Goal: Task Accomplishment & Management: Contribute content

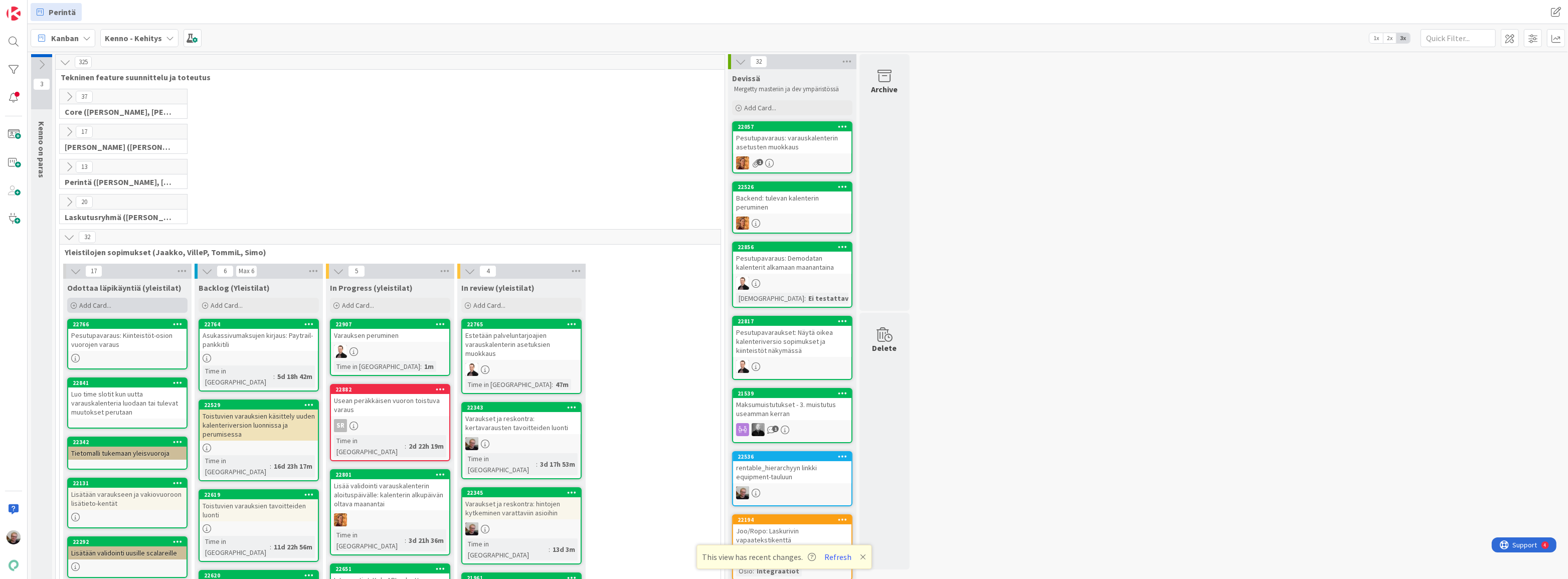
scroll to position [68, 0]
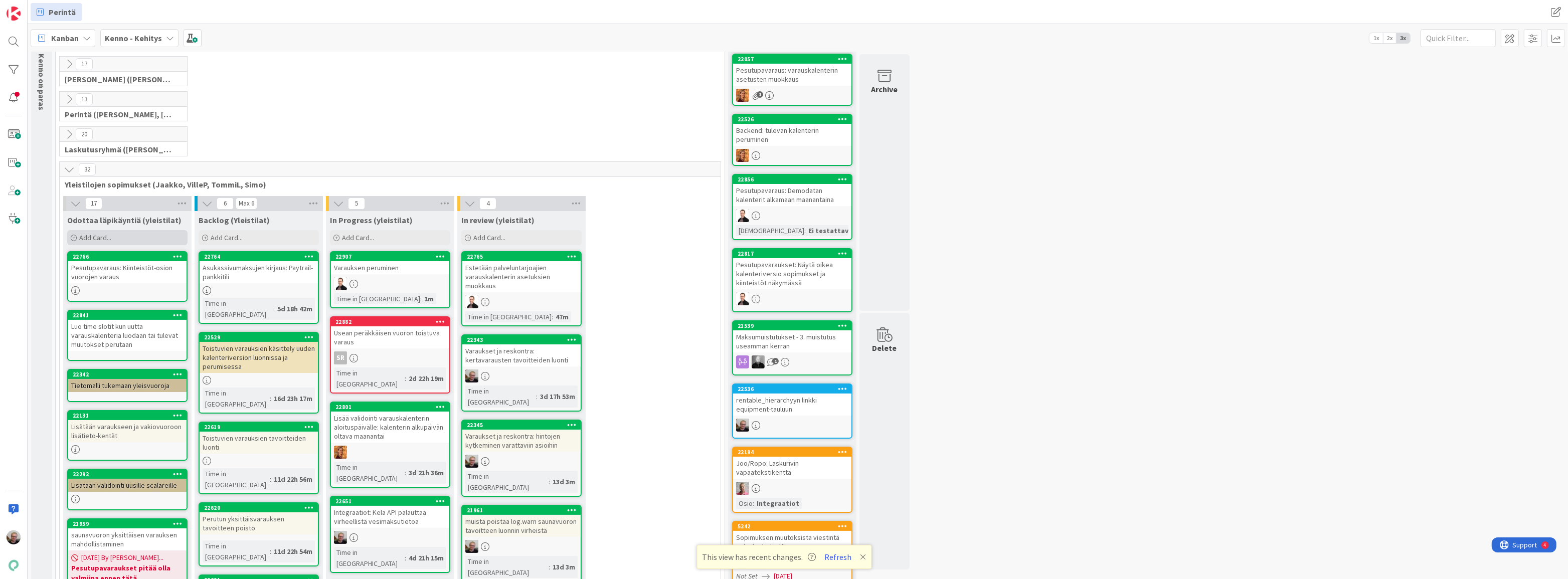
click at [116, 236] on div "Add Card..." at bounding box center [127, 238] width 121 height 15
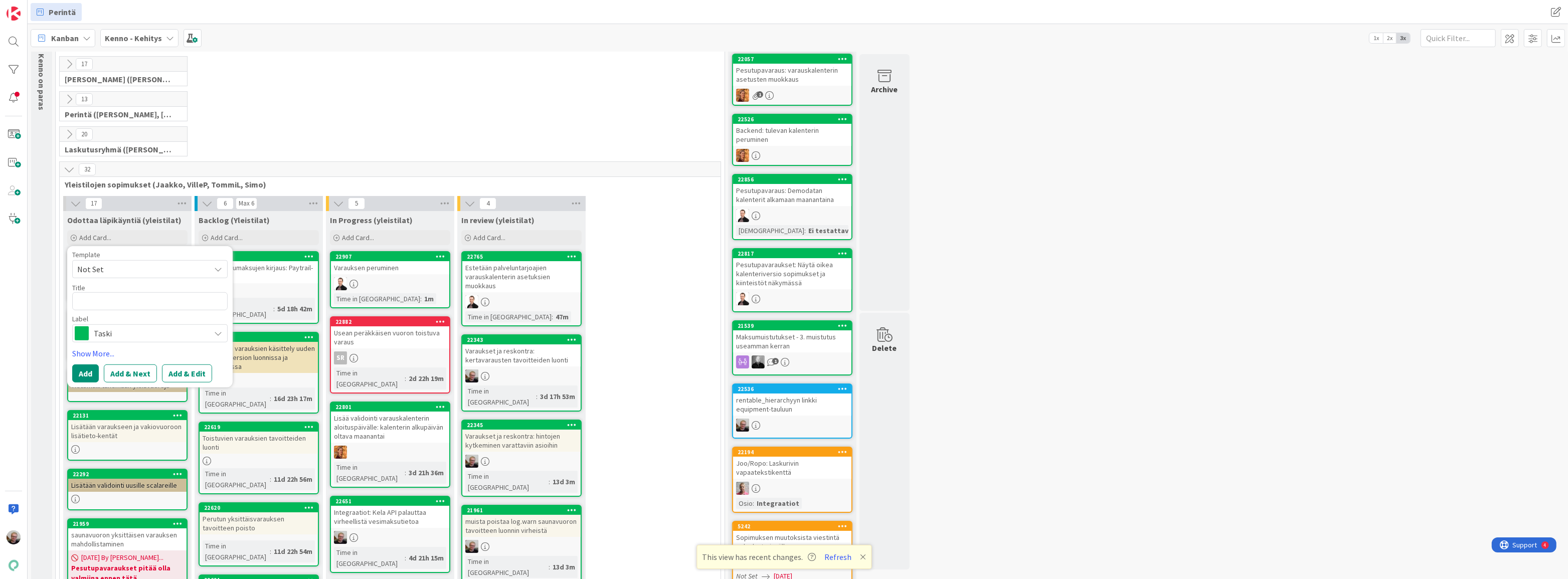
type textarea "x"
type textarea "D"
type textarea "x"
type textarea "Da"
type textarea "x"
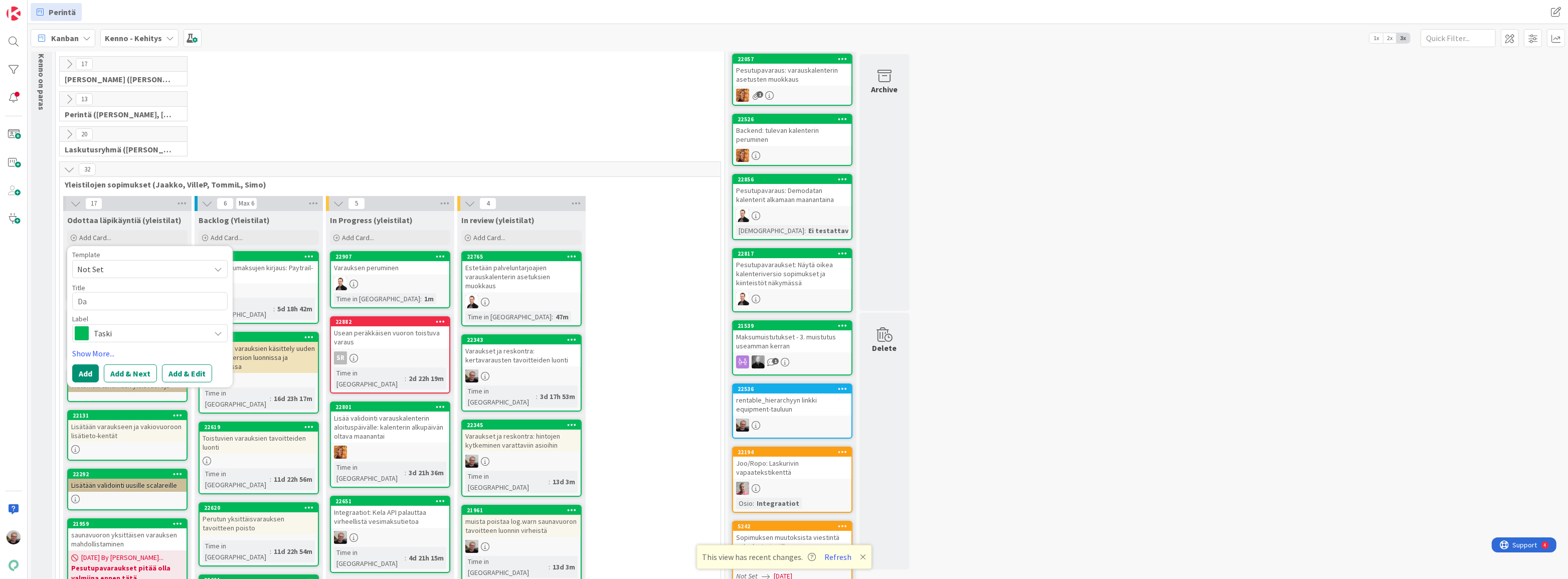
type textarea "Dat"
type textarea "x"
type textarea "Data"
type textarea "x"
type textarea "Datas"
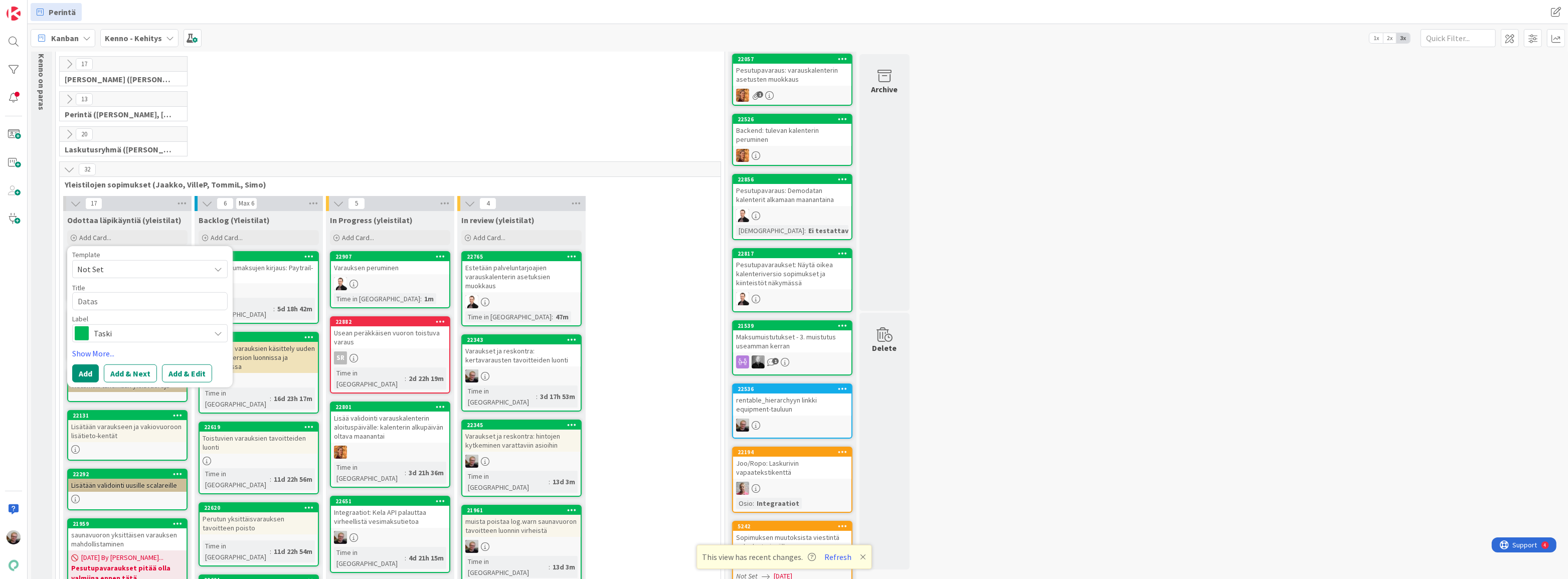
type textarea "x"
type textarea "Datasi"
type textarea "x"
type textarea "Datasii"
type textarea "x"
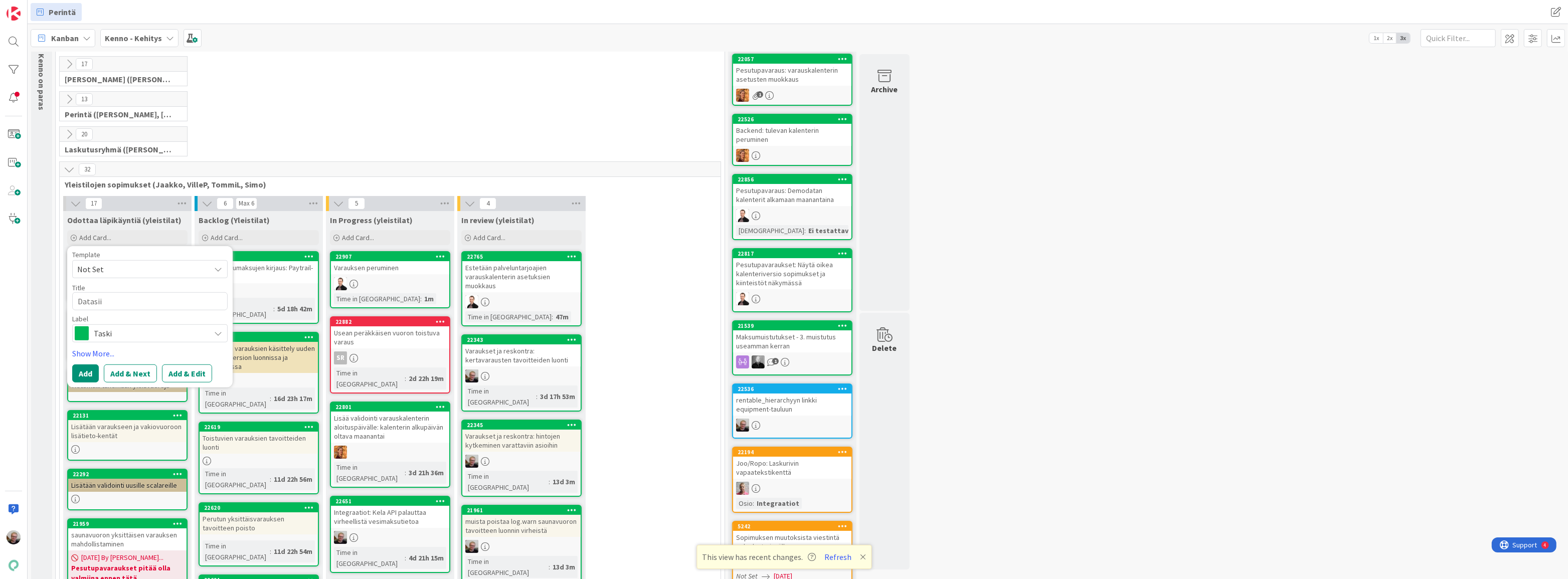
type textarea "Datasiir"
type textarea "x"
type textarea "Datasiirt"
type textarea "x"
type textarea "Datasiirto"
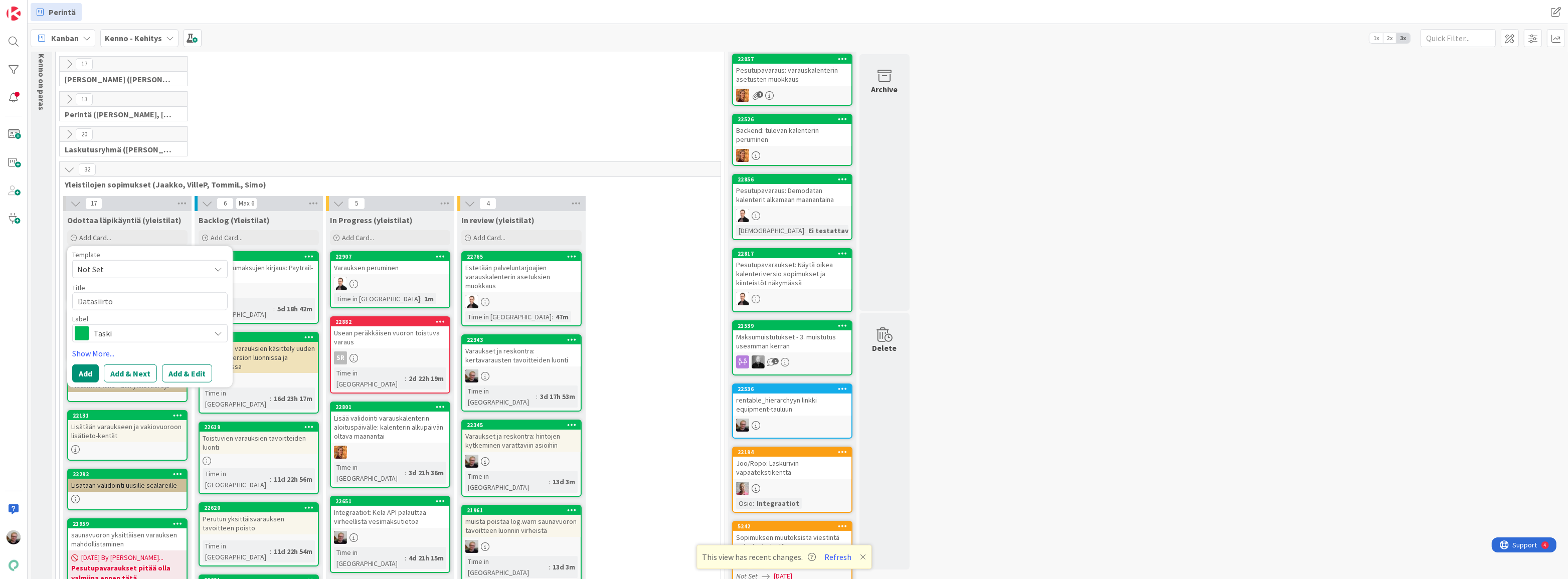
type textarea "x"
type textarea "Datasiirto:"
type textarea "x"
type textarea "Datasiirto:"
type textarea "x"
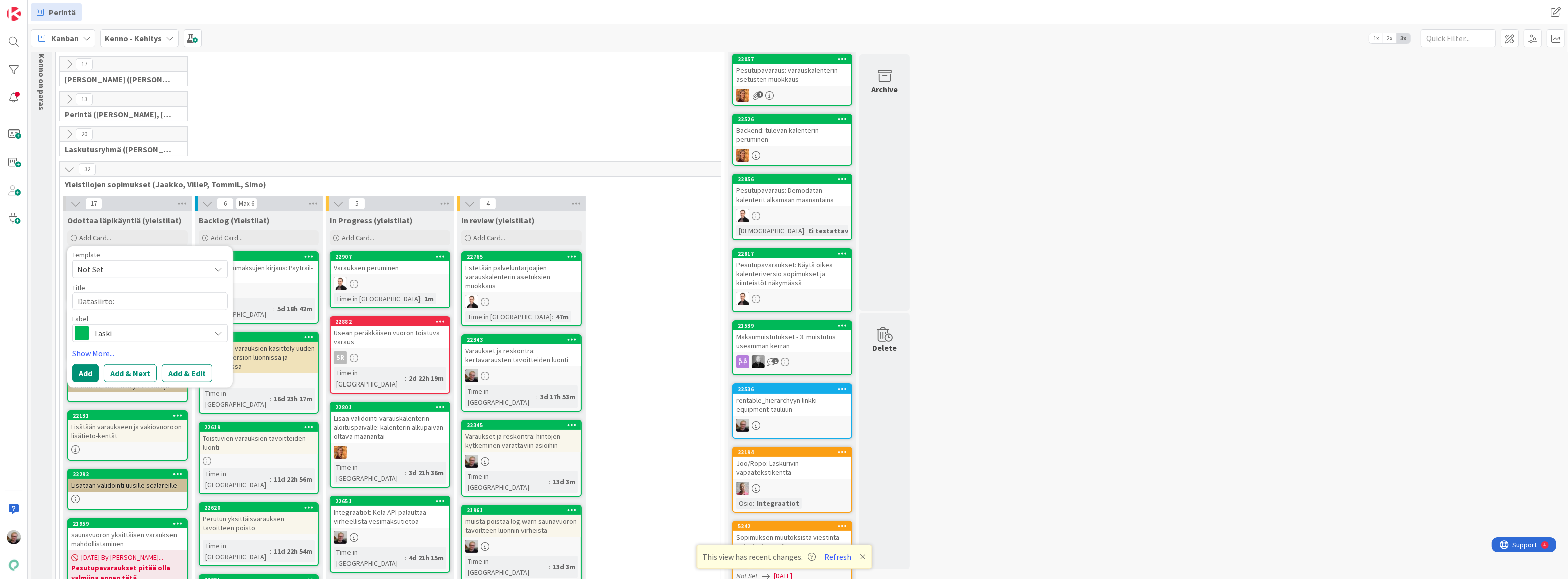
type textarea "Datasiirto: p"
type textarea "x"
type textarea "Datasiirto: pä"
type textarea "x"
type textarea "Datasiirto: päo"
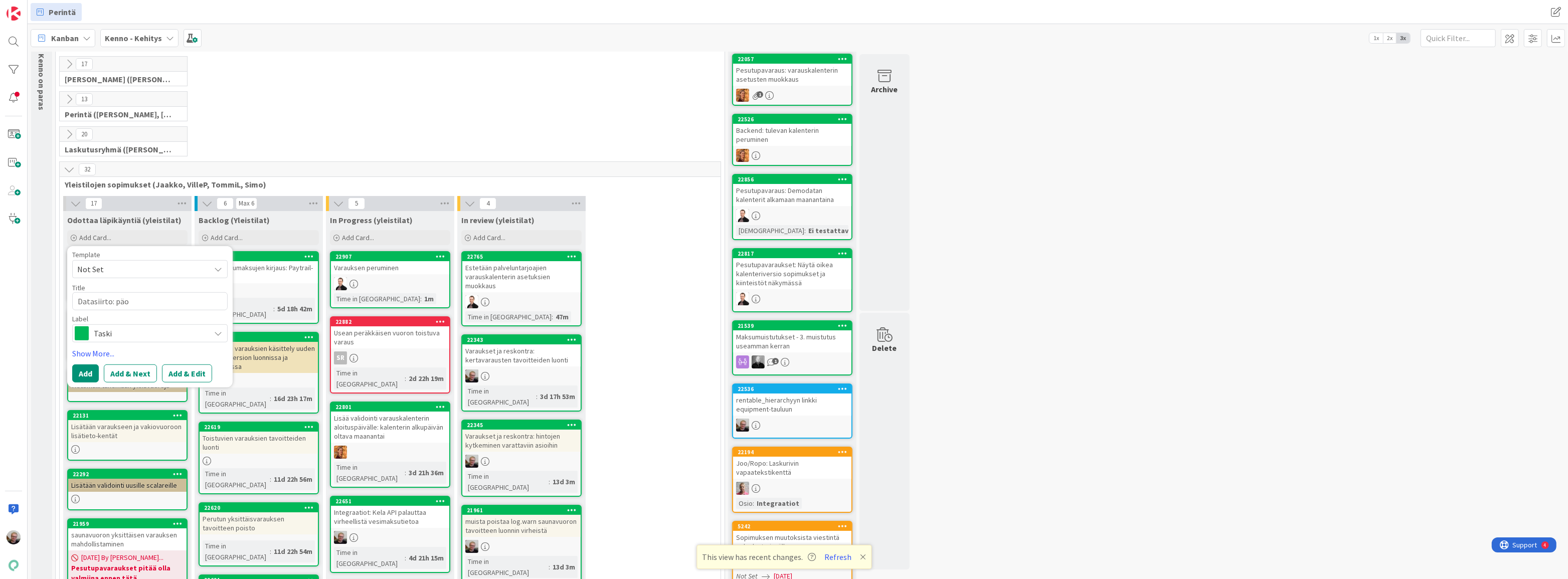
type textarea "x"
type textarea "Datasiirto: pä"
type textarea "x"
type textarea "Datasiirto: päi"
type textarea "x"
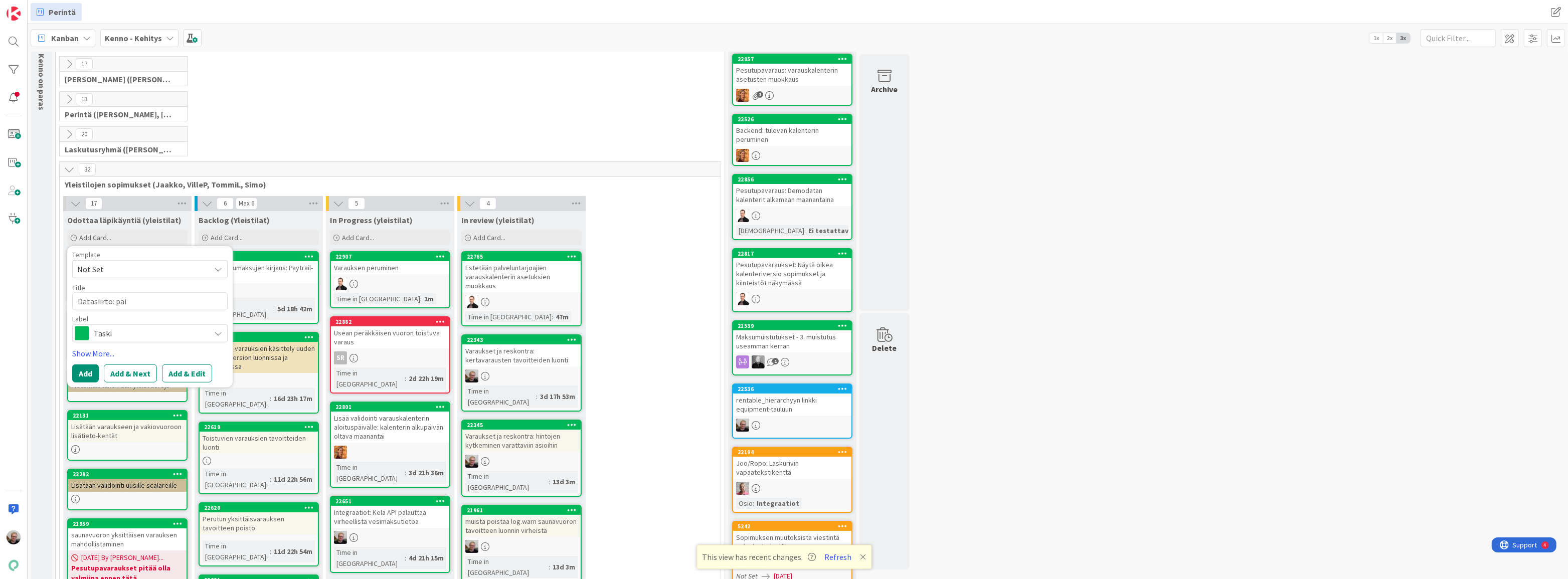
type textarea "Datasiirto: päiv"
type textarea "x"
type textarea "Datasiirto: päivi"
type textarea "x"
type textarea "Datasiirto: päivit"
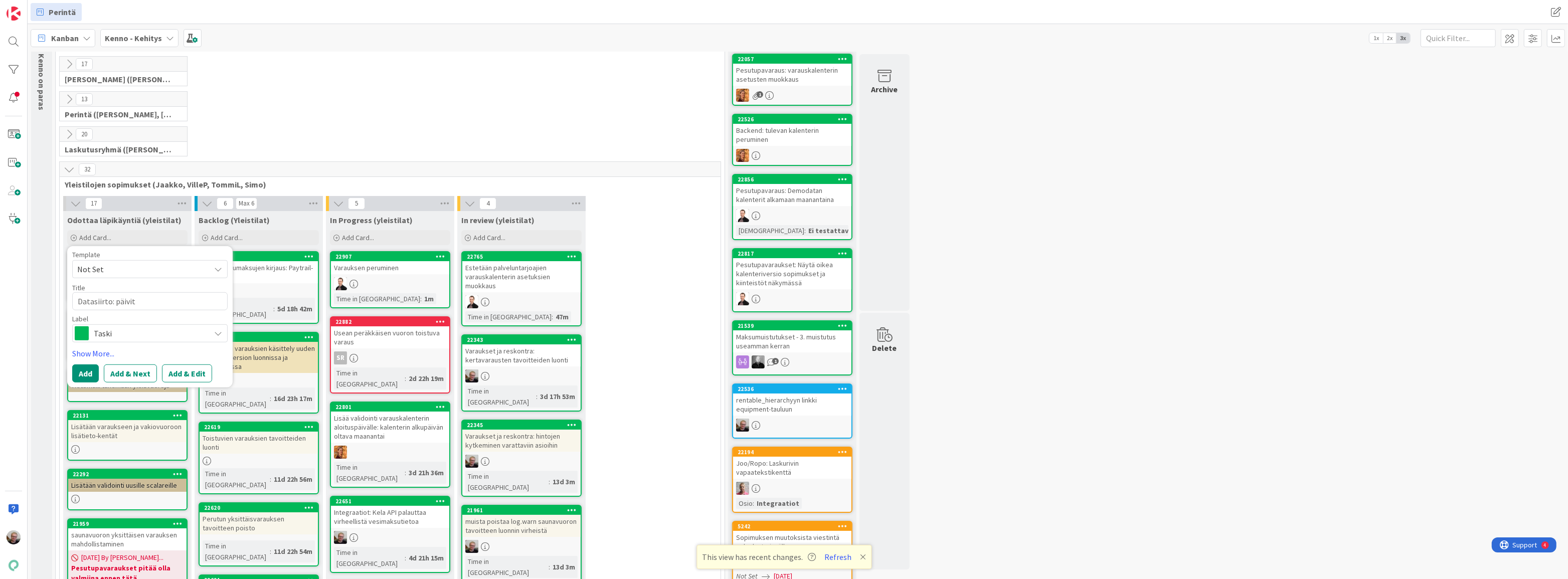
type textarea "x"
type textarea "Datasiirto: päivity"
type textarea "x"
type textarea "Datasiirto: päivityk"
type textarea "x"
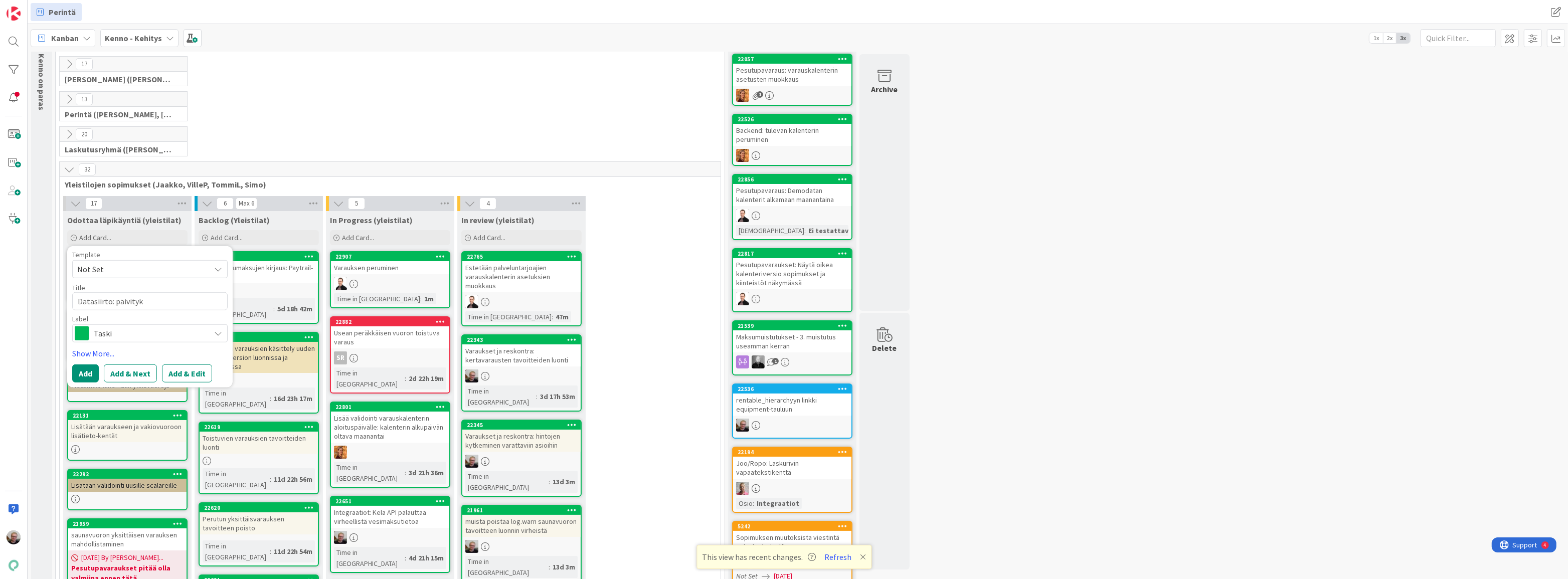
type textarea "Datasiirto: päivityks"
type textarea "x"
type textarea "Datasiirto: päivitykse"
type textarea "x"
type textarea "Datasiirto: päivitykset"
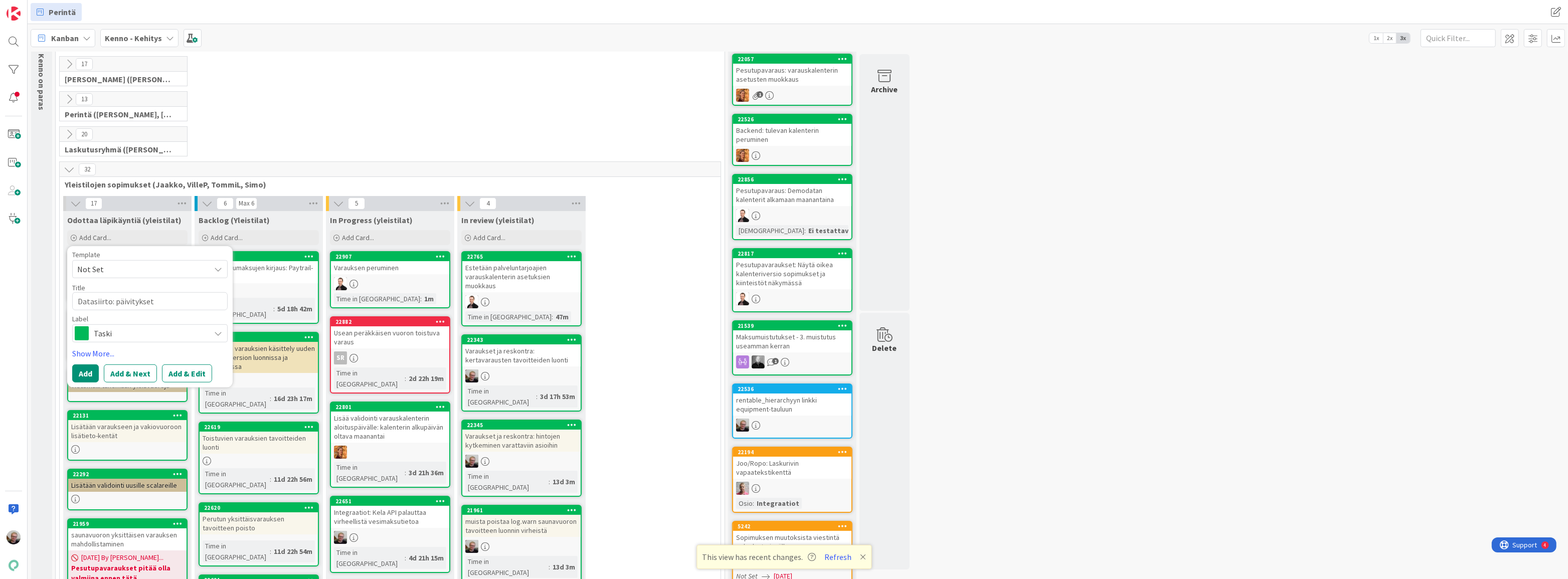
type textarea "x"
type textarea "Datasiirto: päivitykset"
type textarea "x"
type textarea "Datasiirto: päivitykset m"
type textarea "x"
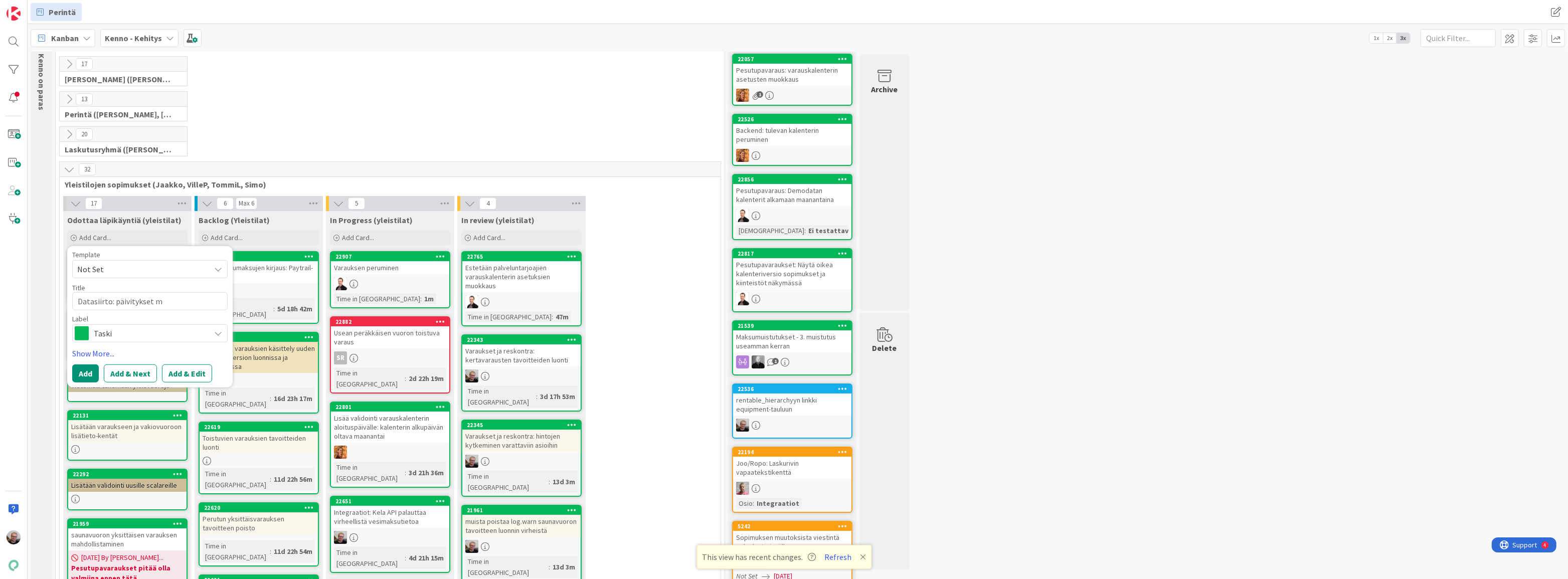
type textarea "Datasiirto: päivitykset ma"
type textarea "x"
type textarea "Datasiirto: päivitykset mak"
type textarea "x"
type textarea "Datasiirto: päivitykset maks"
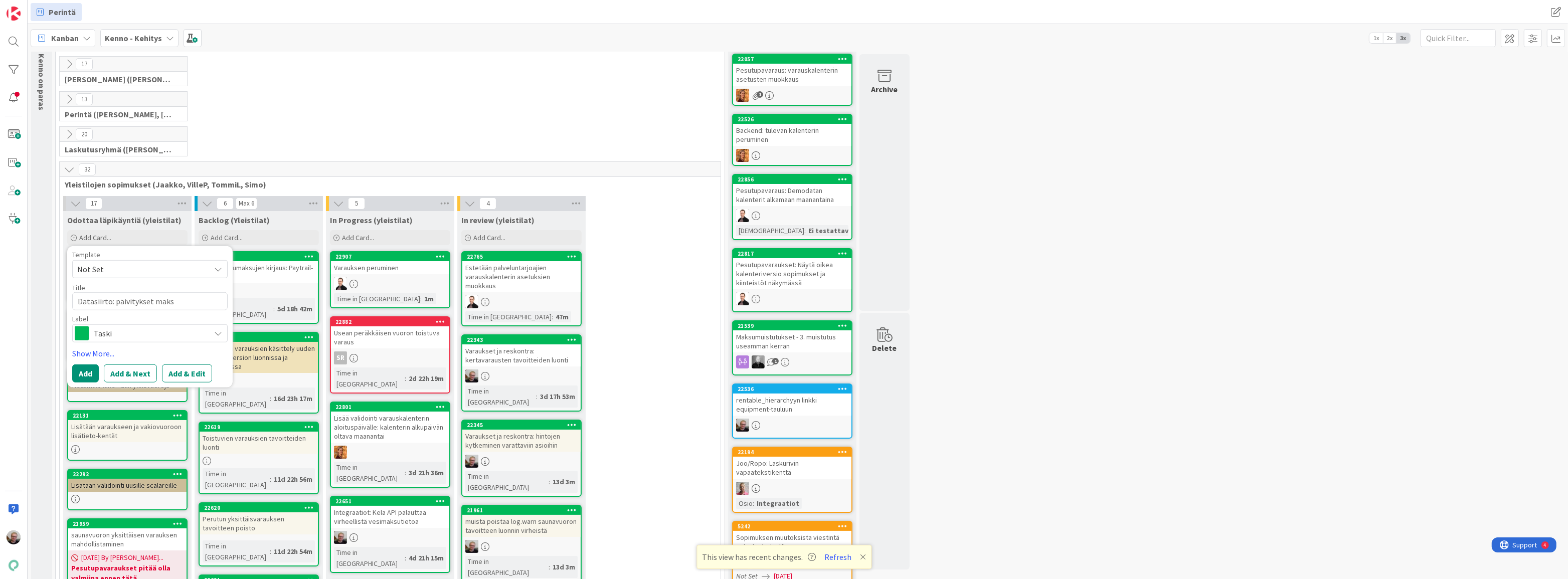
type textarea "x"
type textarea "Datasiirto: päivitykset maksu"
type textarea "x"
type textarea "Datasiirto: päivitykset maksul"
type textarea "x"
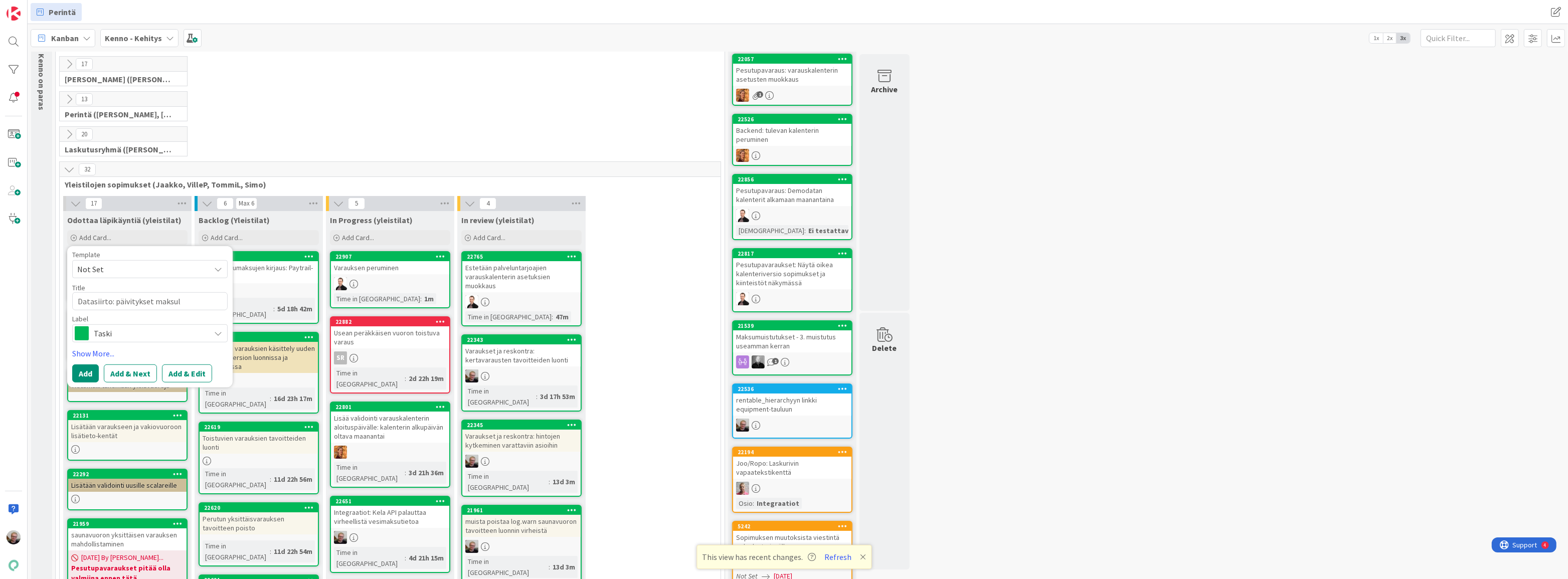
type textarea "Datasiirto: päivitykset maksula"
type textarea "x"
type textarea "Datasiirto: päivitykset maksulaj"
type textarea "x"
type textarea "Datasiirto: päivitykset maksulaji"
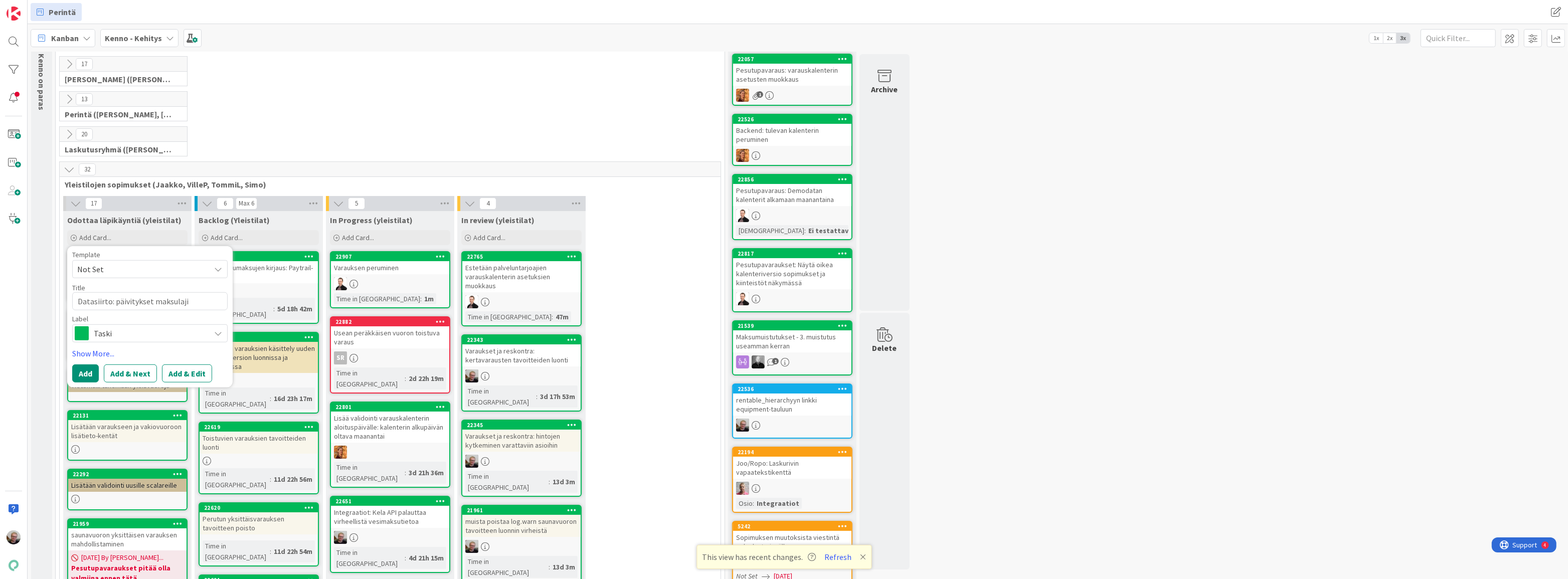
type textarea "x"
type textarea "Datasiirto: päivitykset maksulajie"
type textarea "x"
type textarea "Datasiirto: päivitykset maksulajien"
type textarea "x"
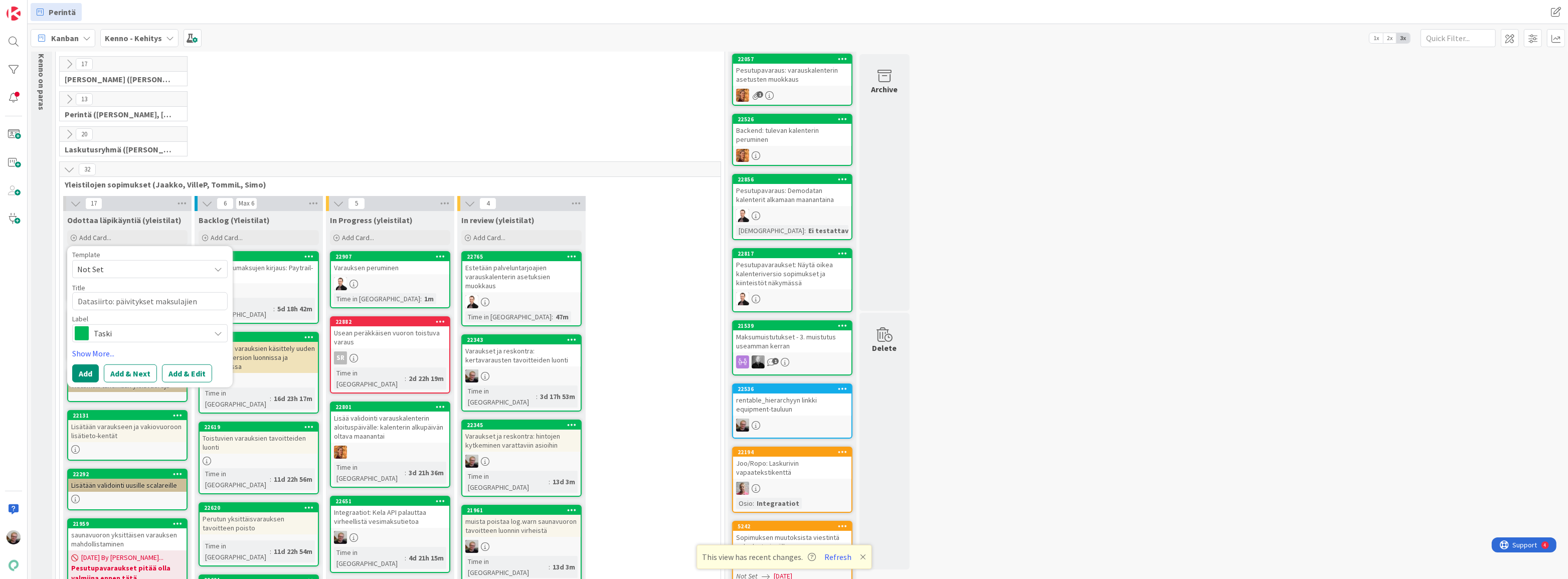
type textarea "Datasiirto: päivitykset maksulajien"
type textarea "x"
type textarea "Datasiirto: päivitykset maksulajien s"
type textarea "x"
type textarea "Datasiirto: päivitykset maksulajien si"
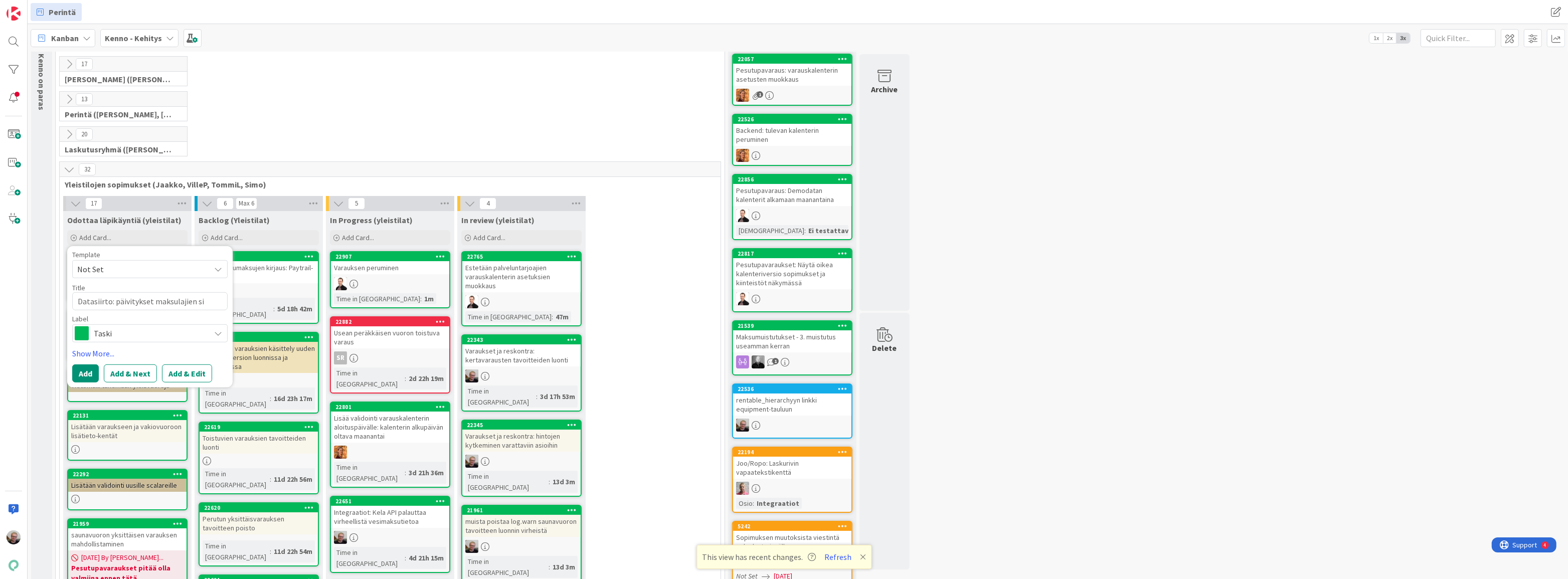
type textarea "x"
type textarea "Datasiirto: päivitykset maksulajien sii"
type textarea "x"
type textarea "Datasiirto: päivitykset maksulajien siir"
type textarea "x"
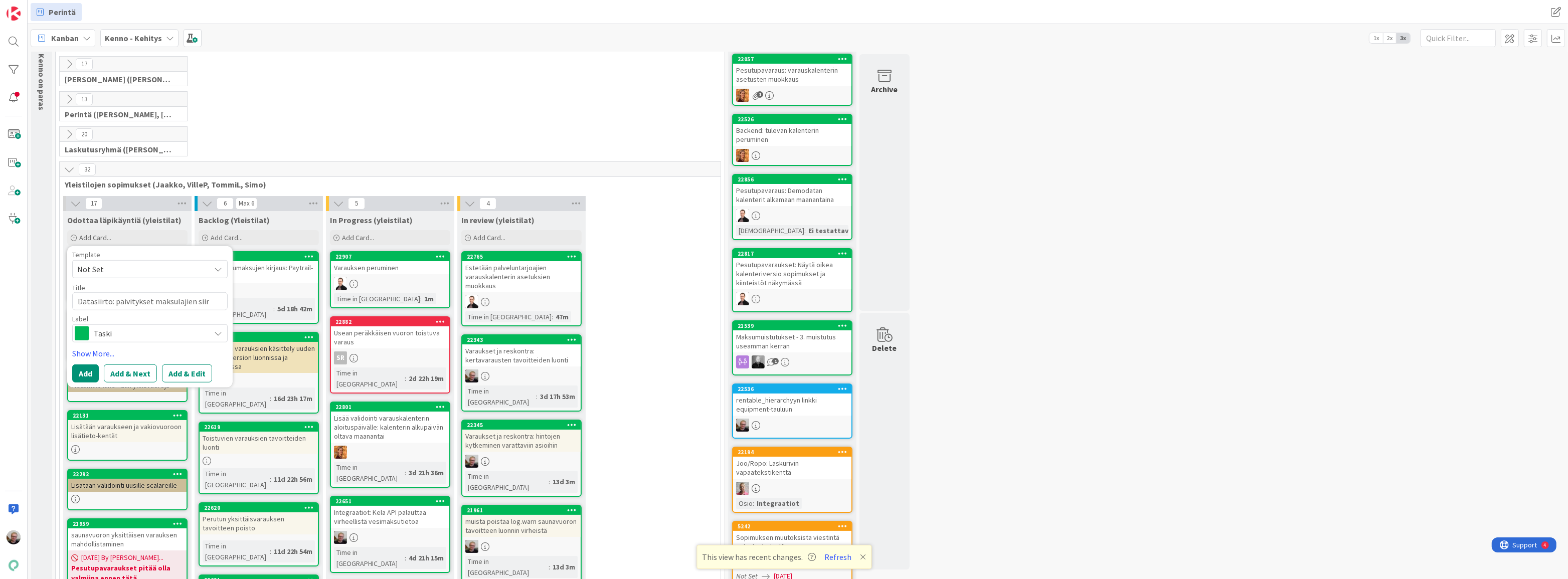
type textarea "Datasiirto: päivitykset maksulajien siirt"
type textarea "x"
type textarea "Datasiirto: päivitykset maksulajien siirto"
type textarea "x"
type textarea "Datasiirto: päivitykset maksulajien siirtoo"
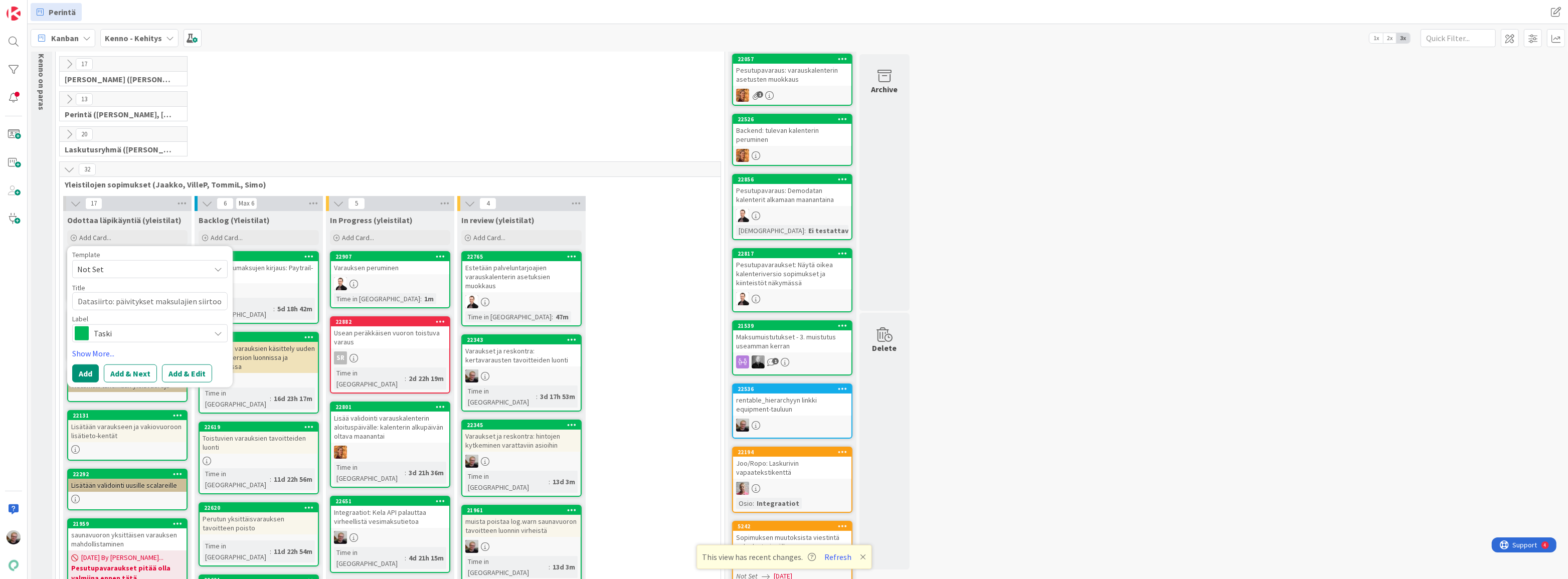
type textarea "x"
type textarea "Datasiirto: päivitykset maksulajien siirtoon"
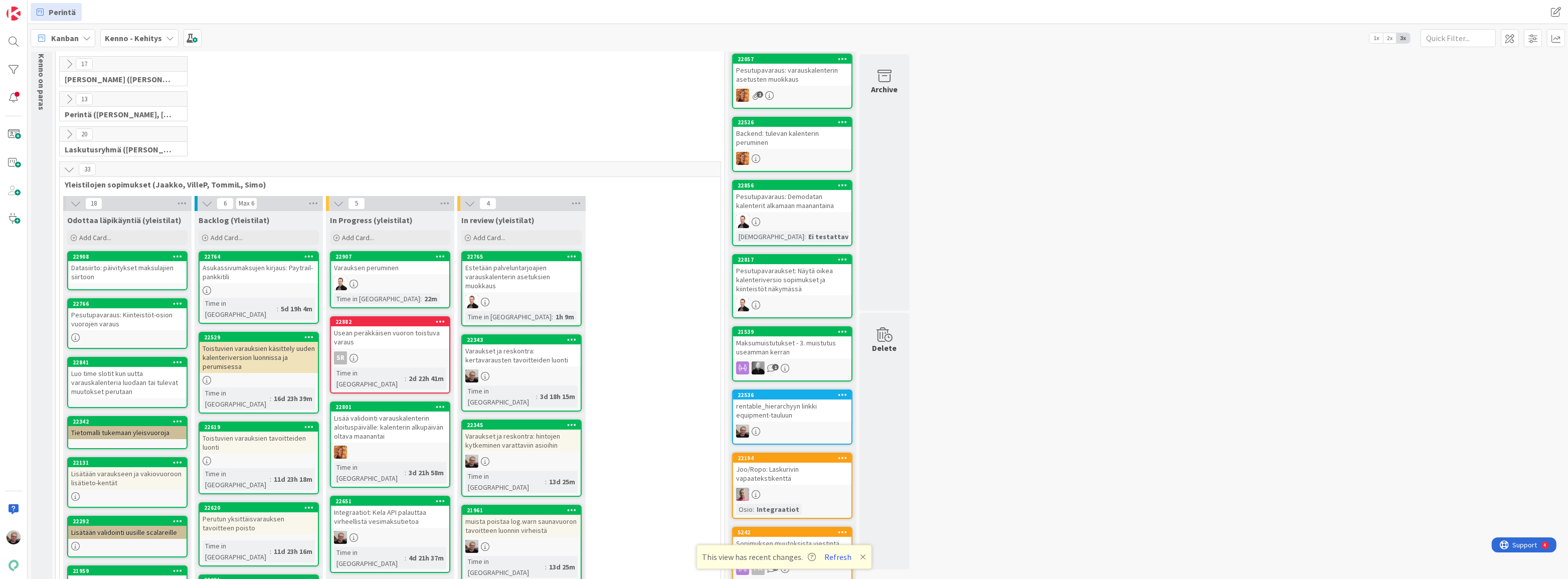
click at [130, 263] on div "Datasiirto: päivitykset maksulajien siirtoon" at bounding box center [127, 272] width 118 height 22
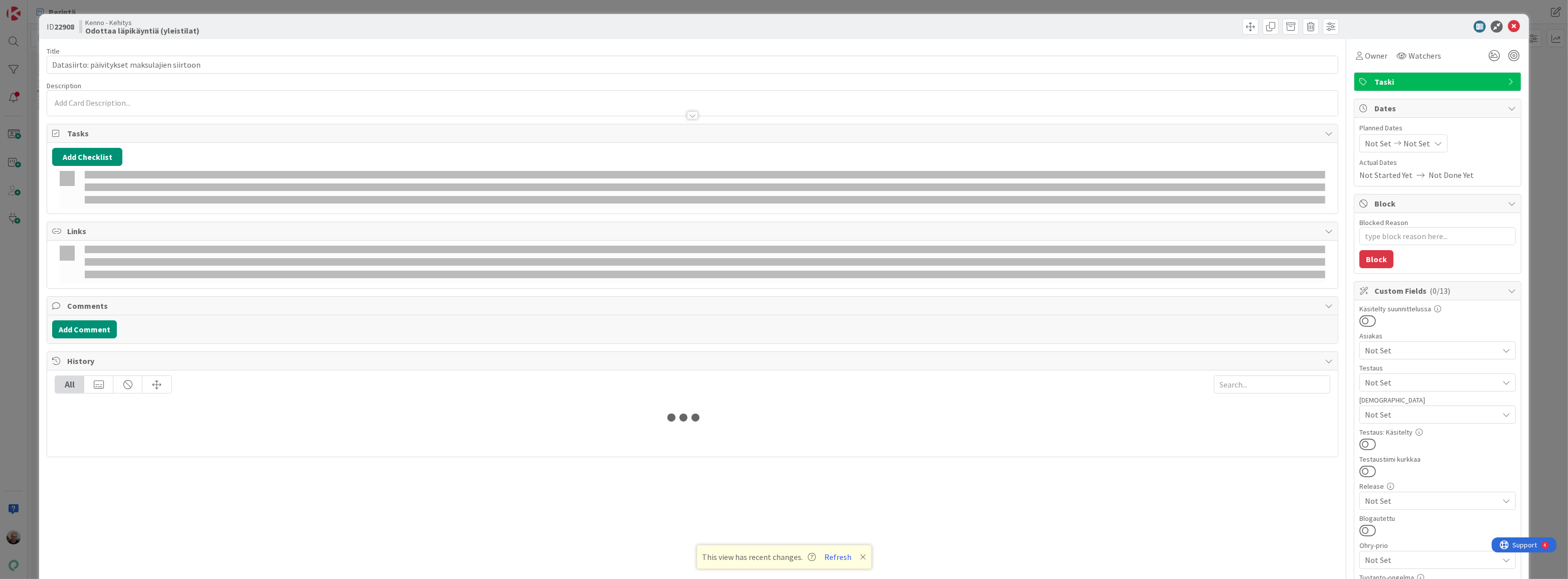
type textarea "x"
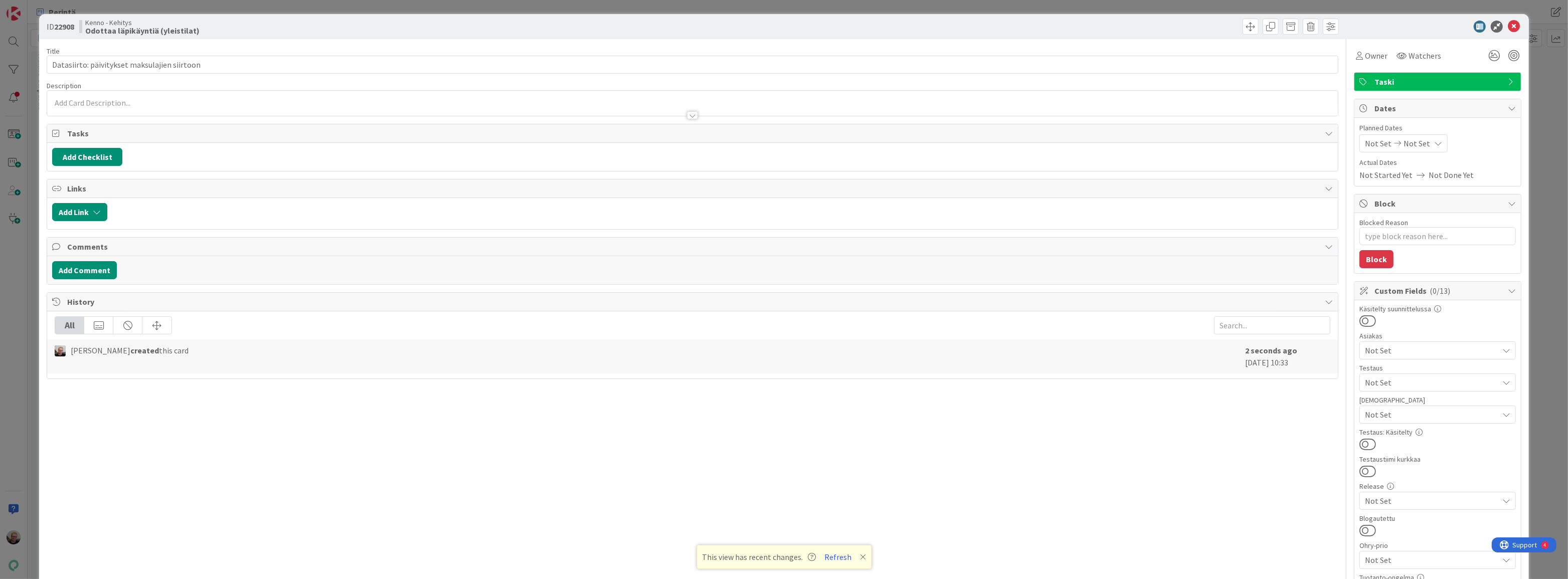
click at [571, 106] on div at bounding box center [693, 110] width 1291 height 10
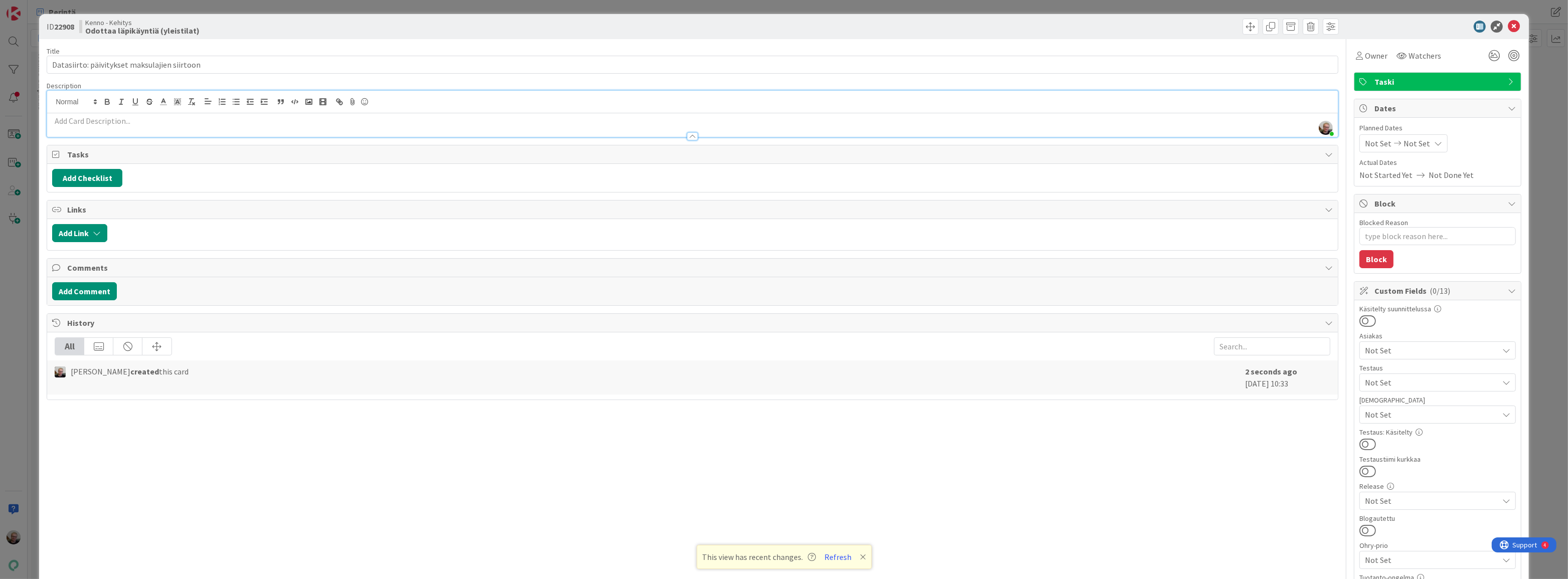
click at [576, 118] on p at bounding box center [692, 121] width 1281 height 11
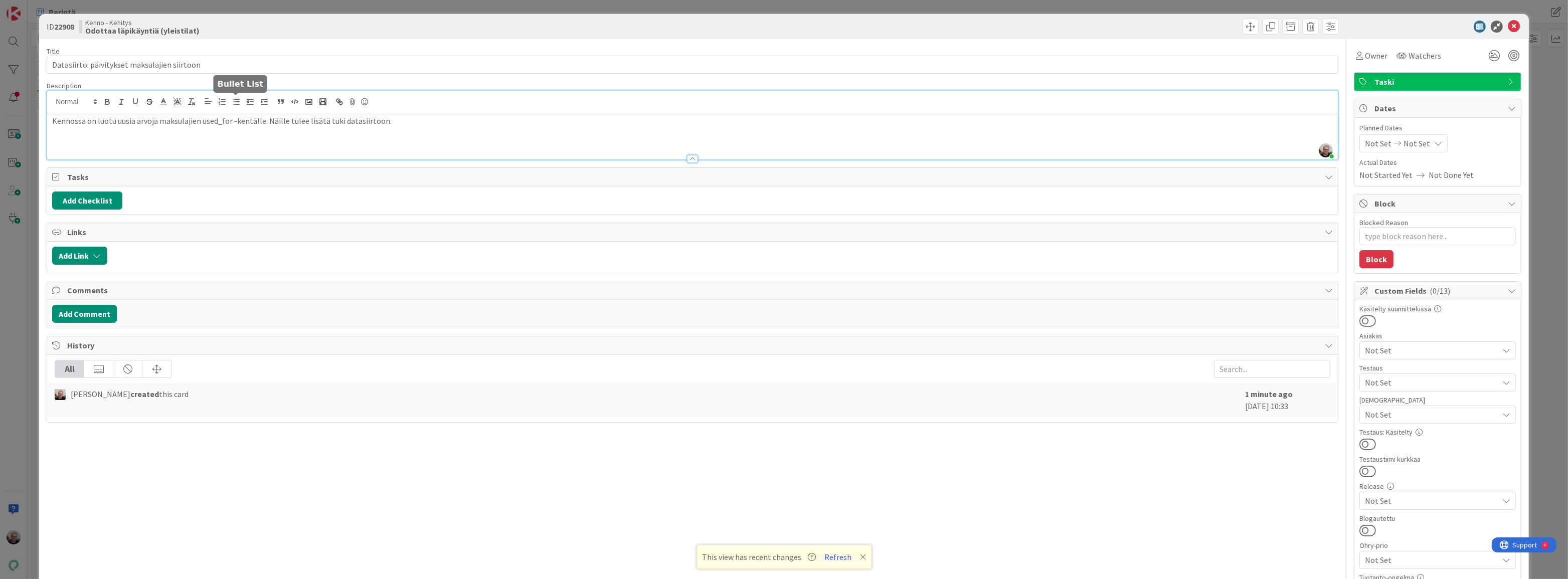
click at [236, 105] on line "button" at bounding box center [237, 105] width 5 height 0
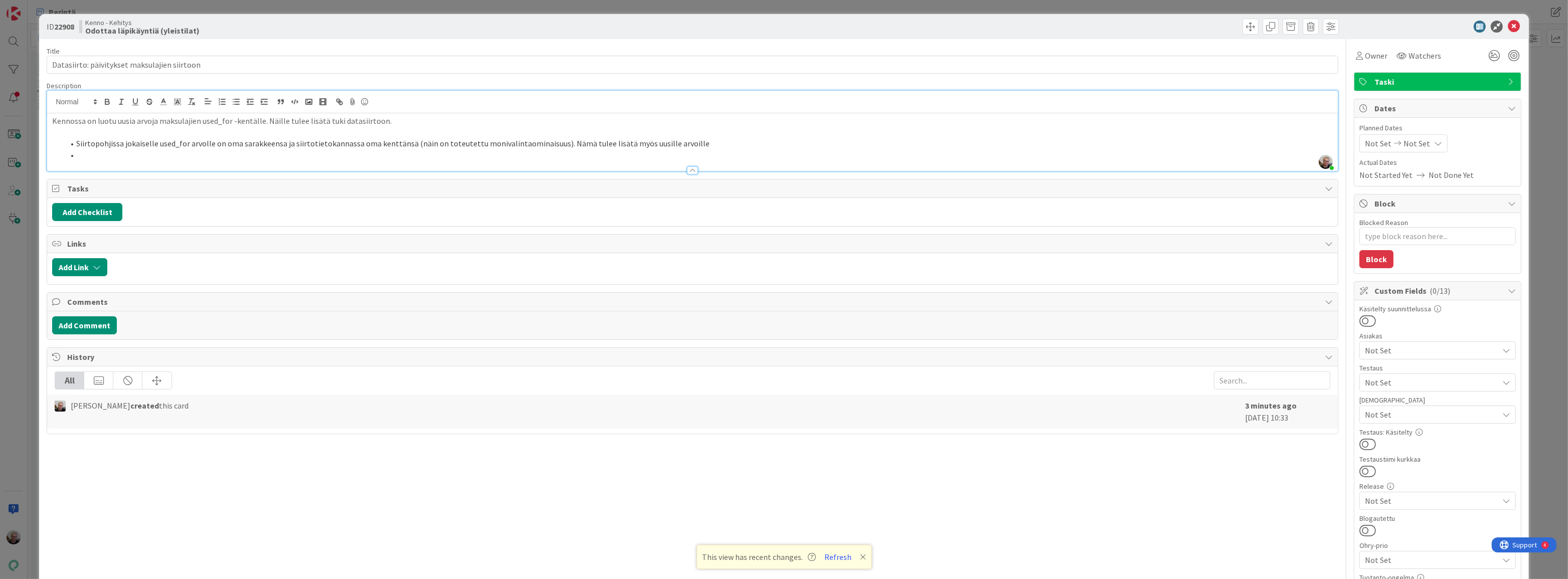
click at [401, 120] on p "Kennossa on luotu uusia arvoja maksulajien used_for -kentälle. Näille tulee lis…" at bounding box center [692, 121] width 1281 height 11
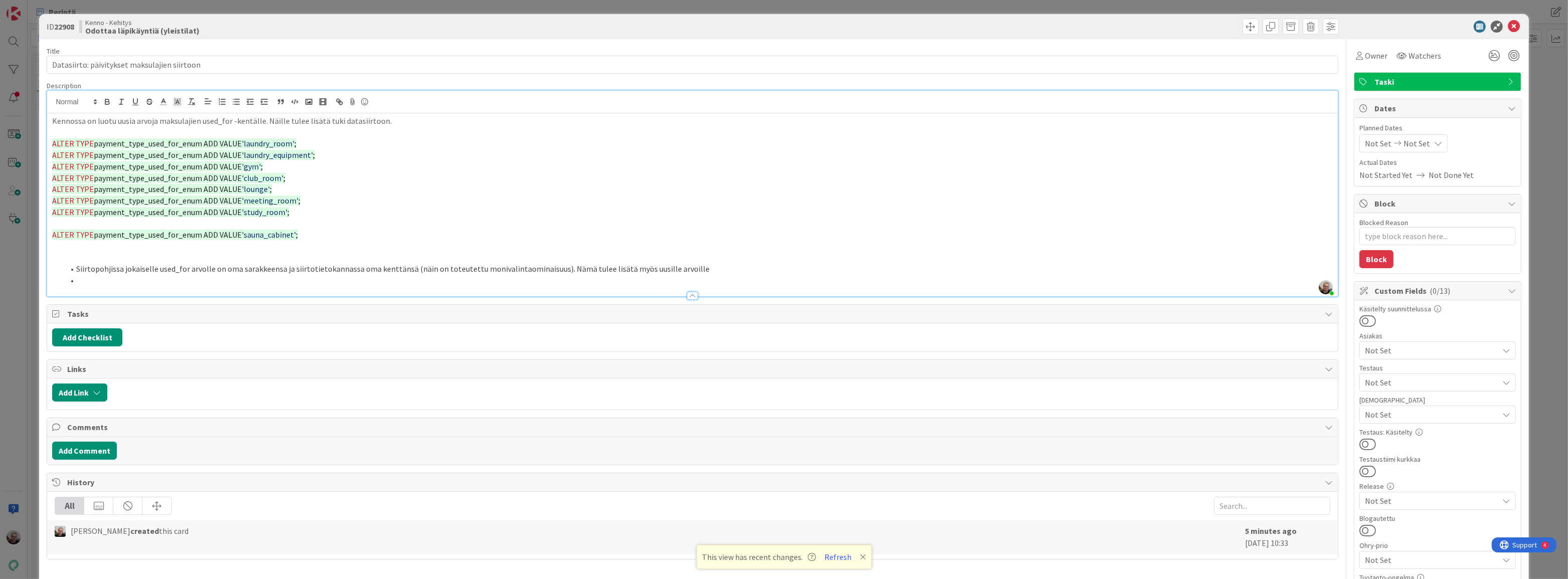
click at [253, 223] on p at bounding box center [692, 223] width 1281 height 11
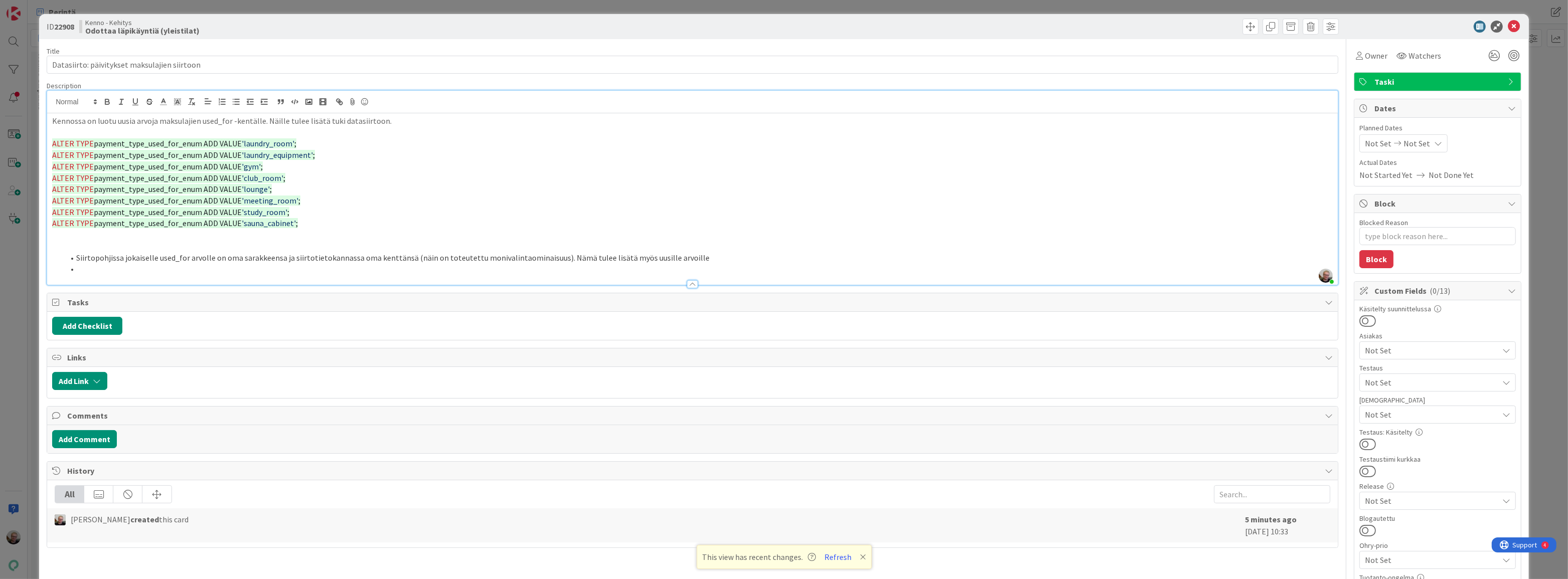
click at [745, 261] on li "Siirtopohjissa jokaiselle used_for arvolle on oma sarakkeensa ja siirtotietokan…" at bounding box center [699, 258] width 1268 height 11
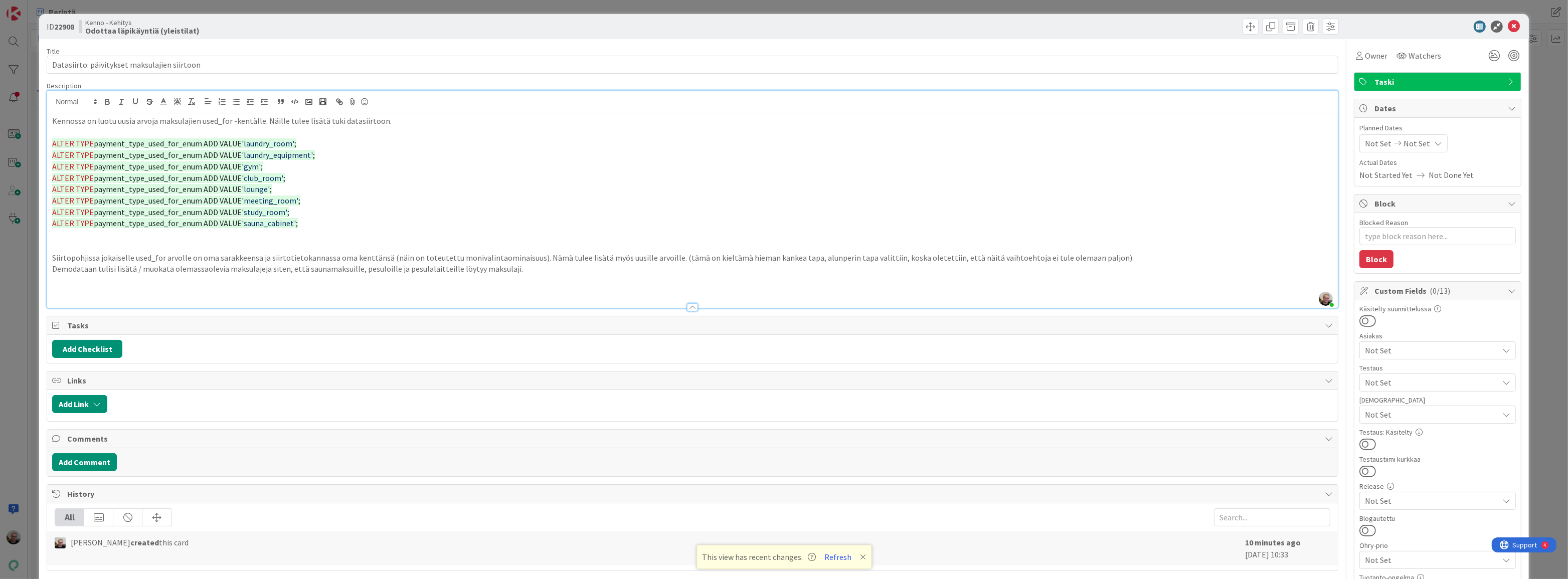
drag, startPoint x: 513, startPoint y: 272, endPoint x: 527, endPoint y: 267, distance: 14.9
click at [516, 274] on p "Demodataan tulisi lisätä / muokata olemassaolevia maksulajeja siten, että sauna…" at bounding box center [692, 269] width 1281 height 11
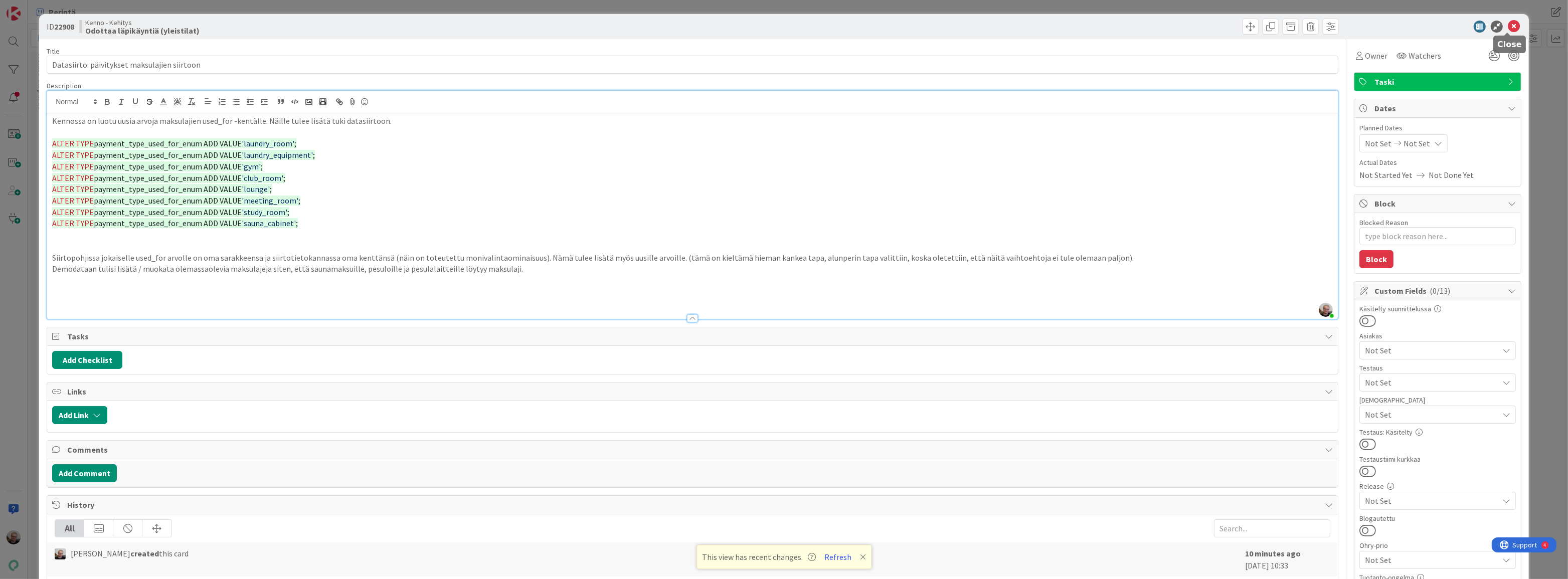
click at [1508, 22] on icon at bounding box center [1514, 27] width 12 height 12
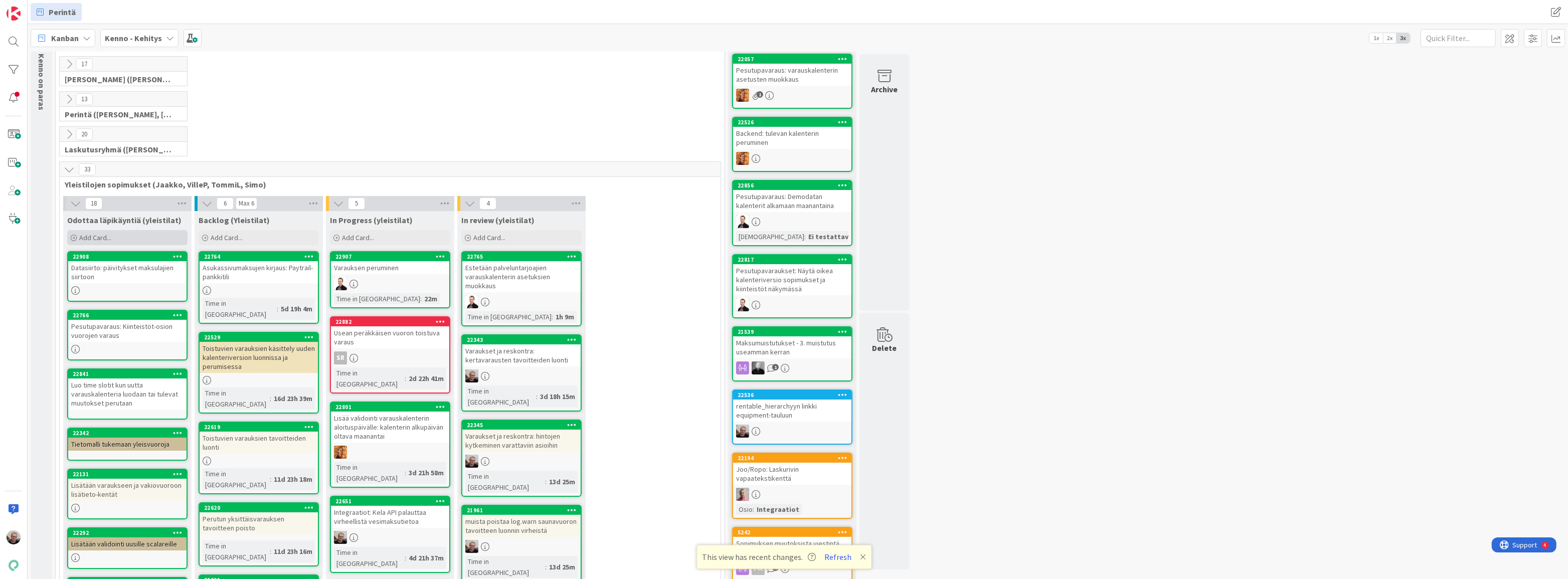
click at [91, 237] on span "Add Card..." at bounding box center [95, 237] width 32 height 9
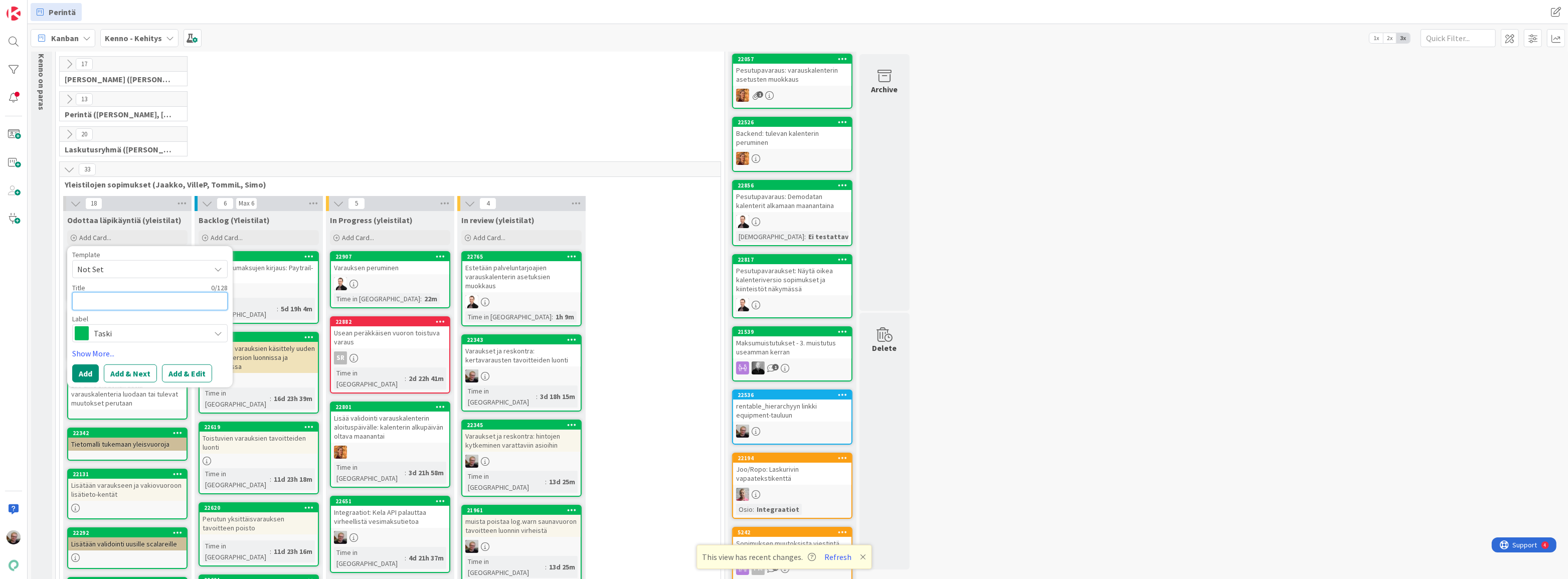
type textarea "x"
type textarea "D"
type textarea "x"
type textarea "Da"
type textarea "x"
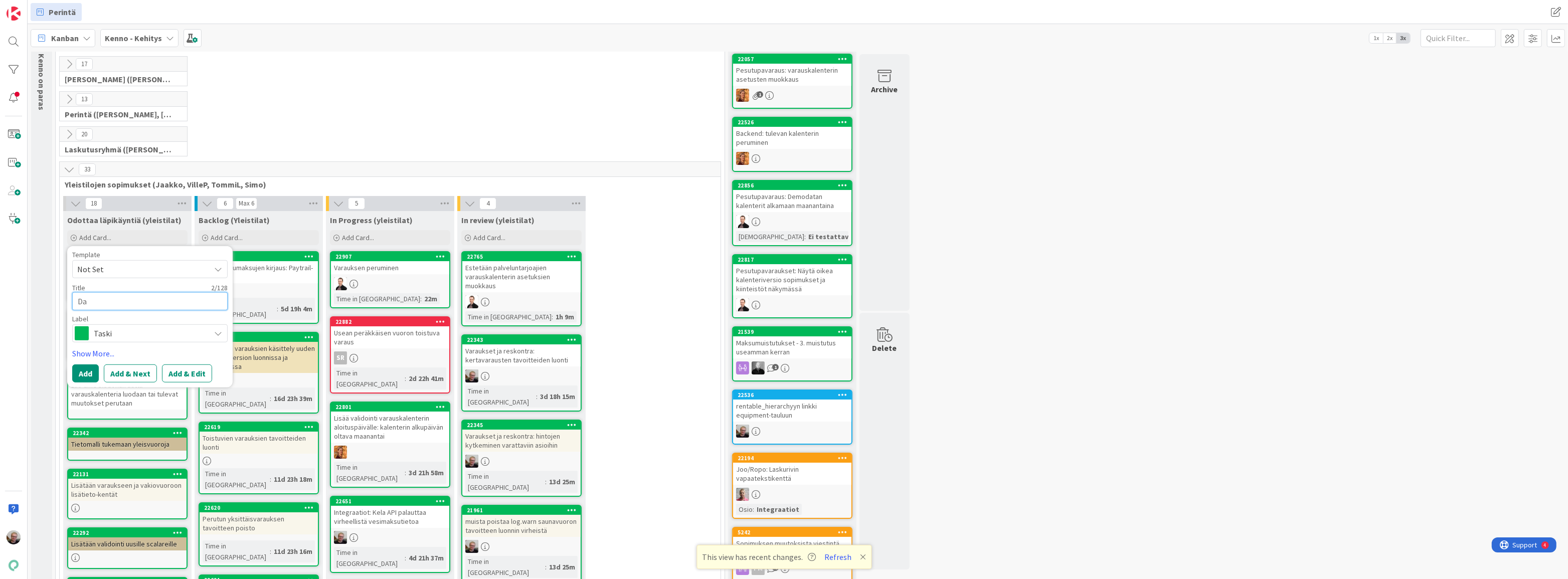
type textarea "Dat"
type textarea "x"
type textarea "Data"
type textarea "x"
type textarea "Datas"
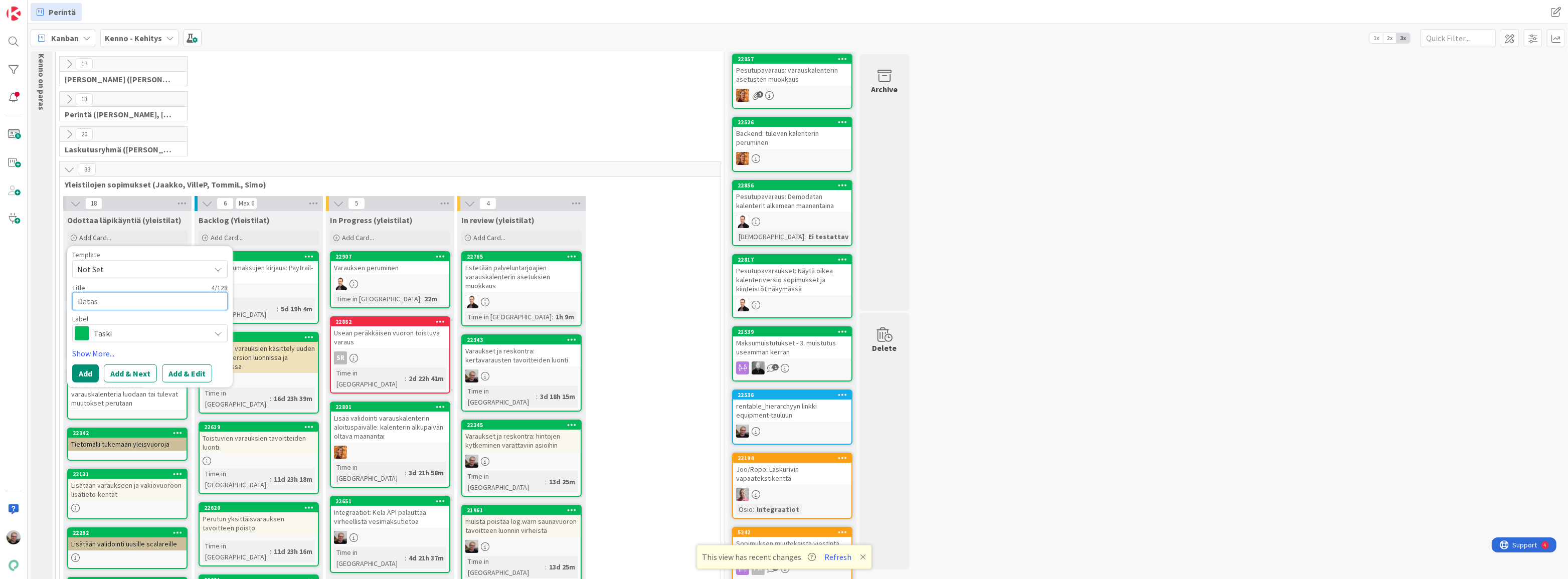
type textarea "x"
type textarea "Datasi"
type textarea "x"
type textarea "Datasii"
type textarea "x"
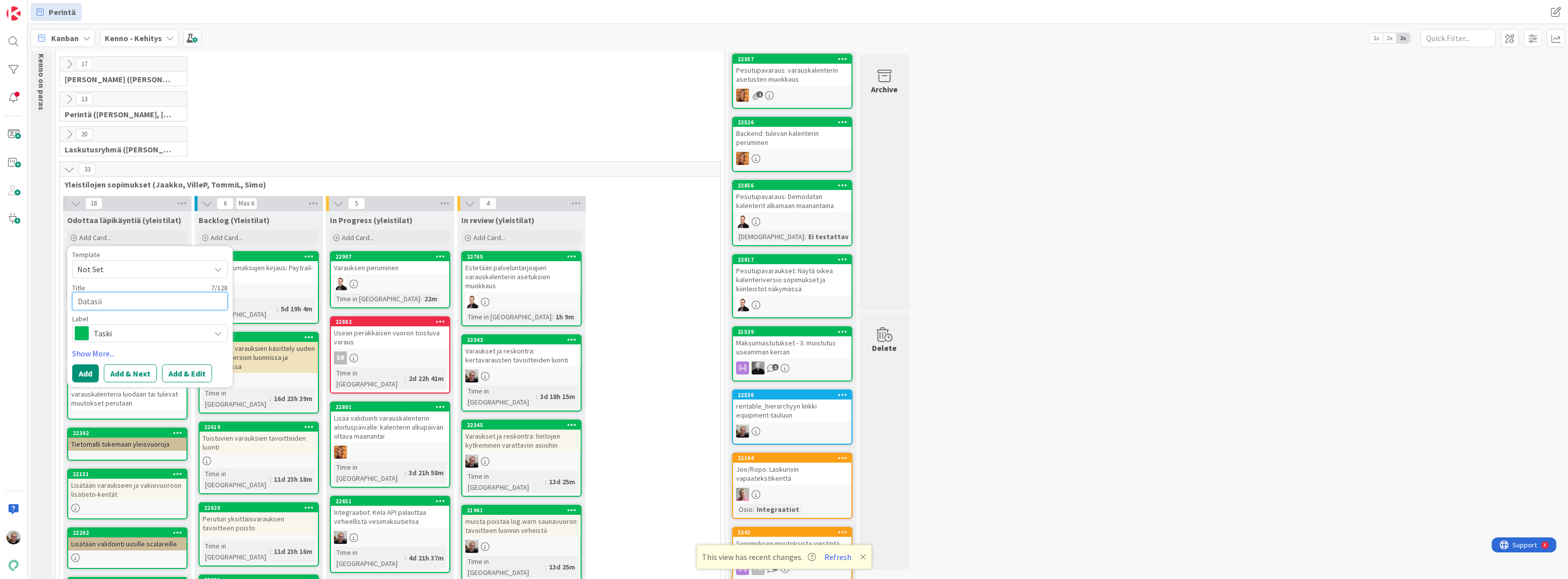
type textarea "Datasiir"
type textarea "x"
type textarea "Datasiirto"
type textarea "x"
type textarea "Datasiirto:"
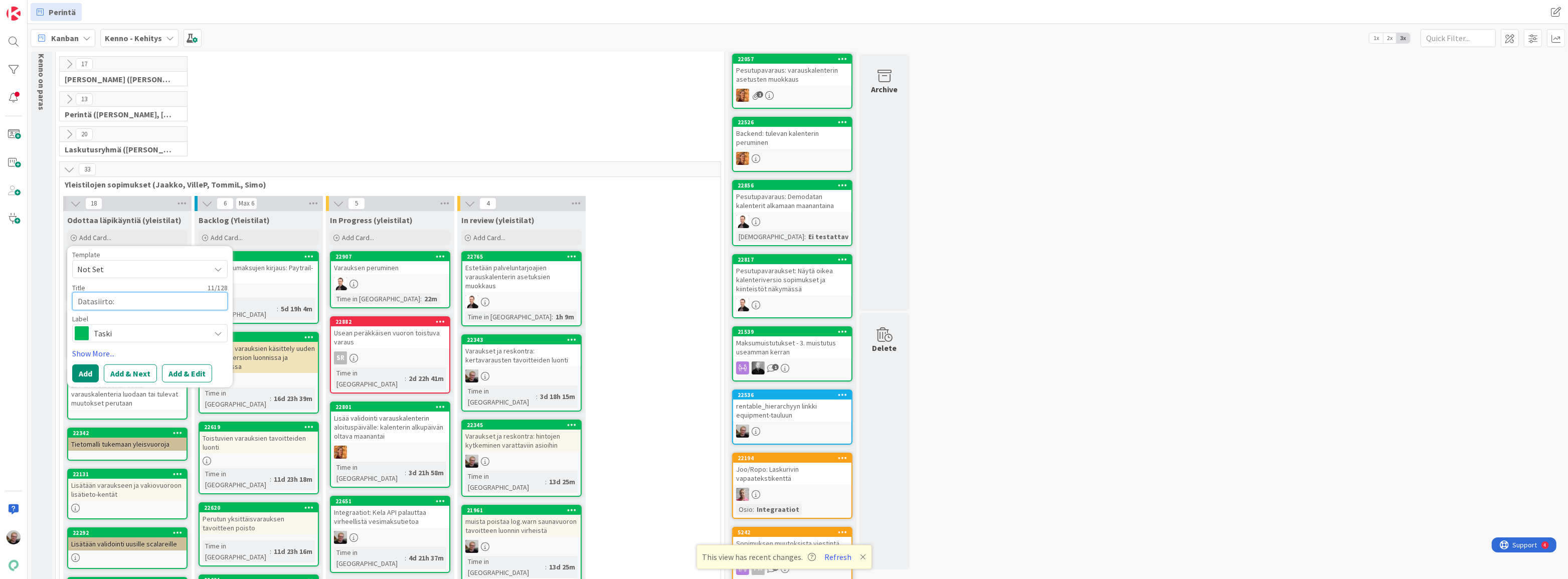
type textarea "x"
type textarea "Datasiirto:"
type textarea "x"
type textarea "Datasiirto: h"
type textarea "x"
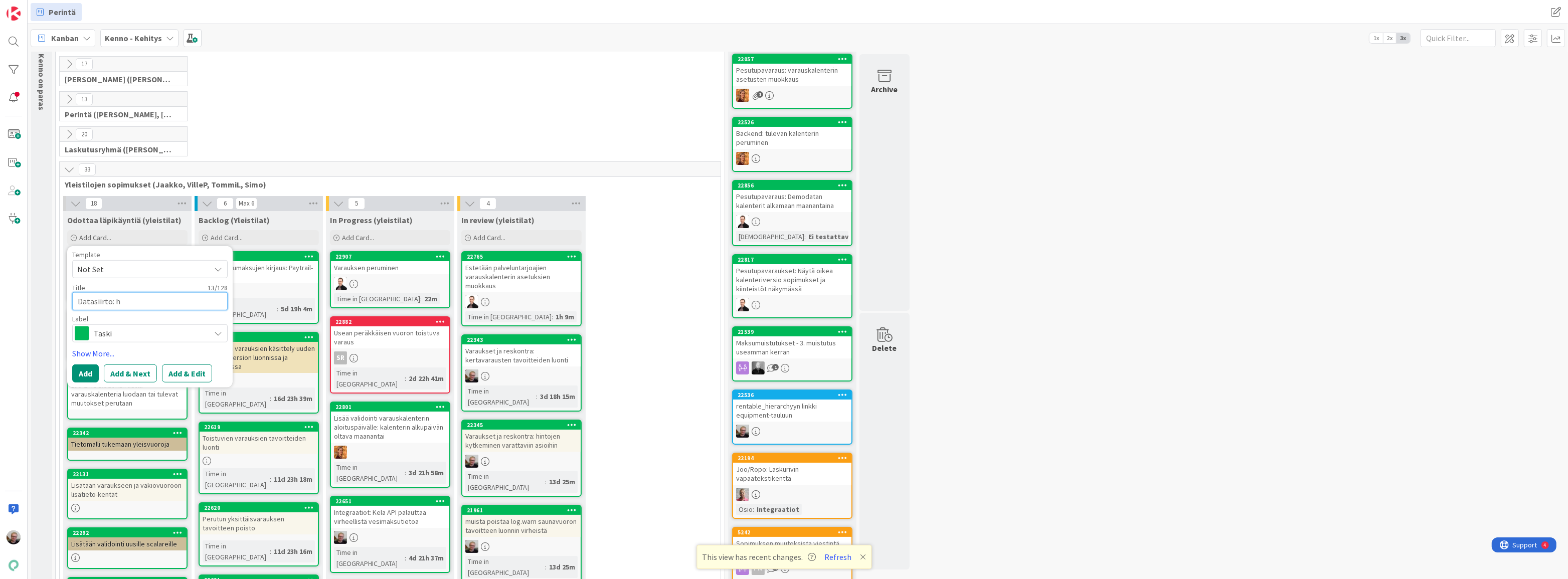
type textarea "Datasiirto: hi"
type textarea "x"
type textarea "Datasiirto: hin"
type textarea "x"
type textarea "Datasiirto: hint"
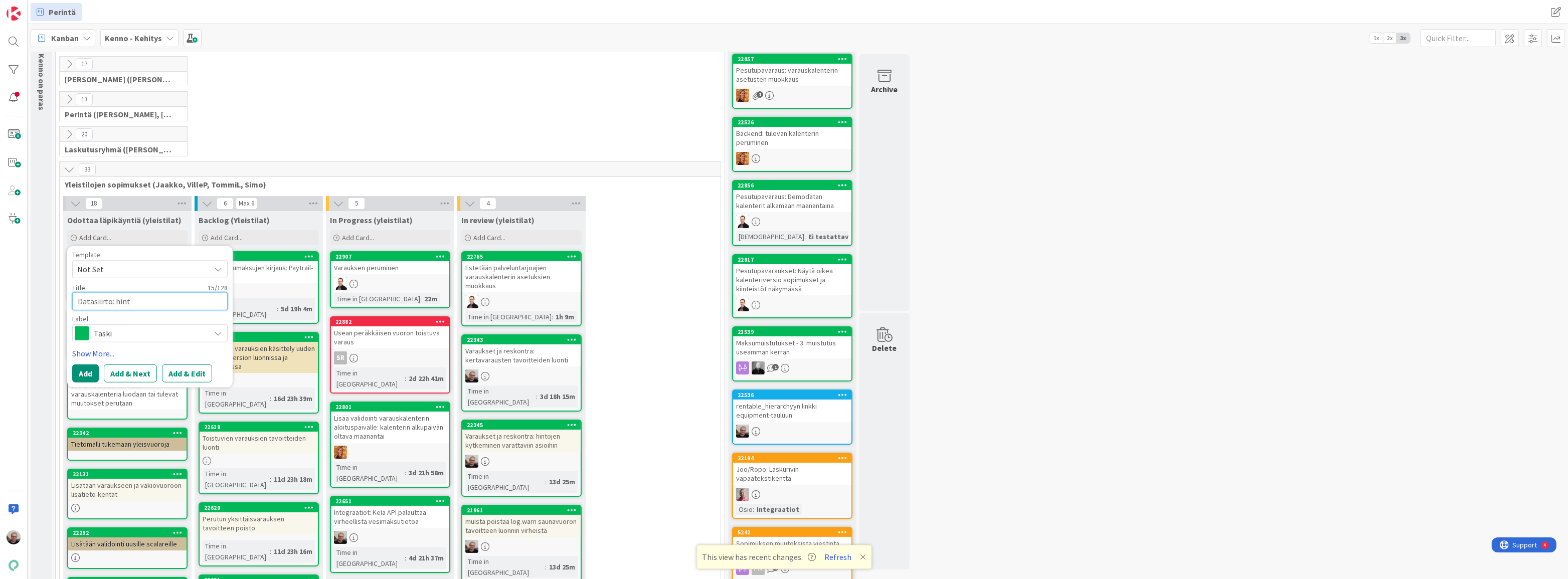
type textarea "x"
type textarea "Datasiirto: hinto"
type textarea "x"
type textarea "Datasiirto: hintoj"
type textarea "x"
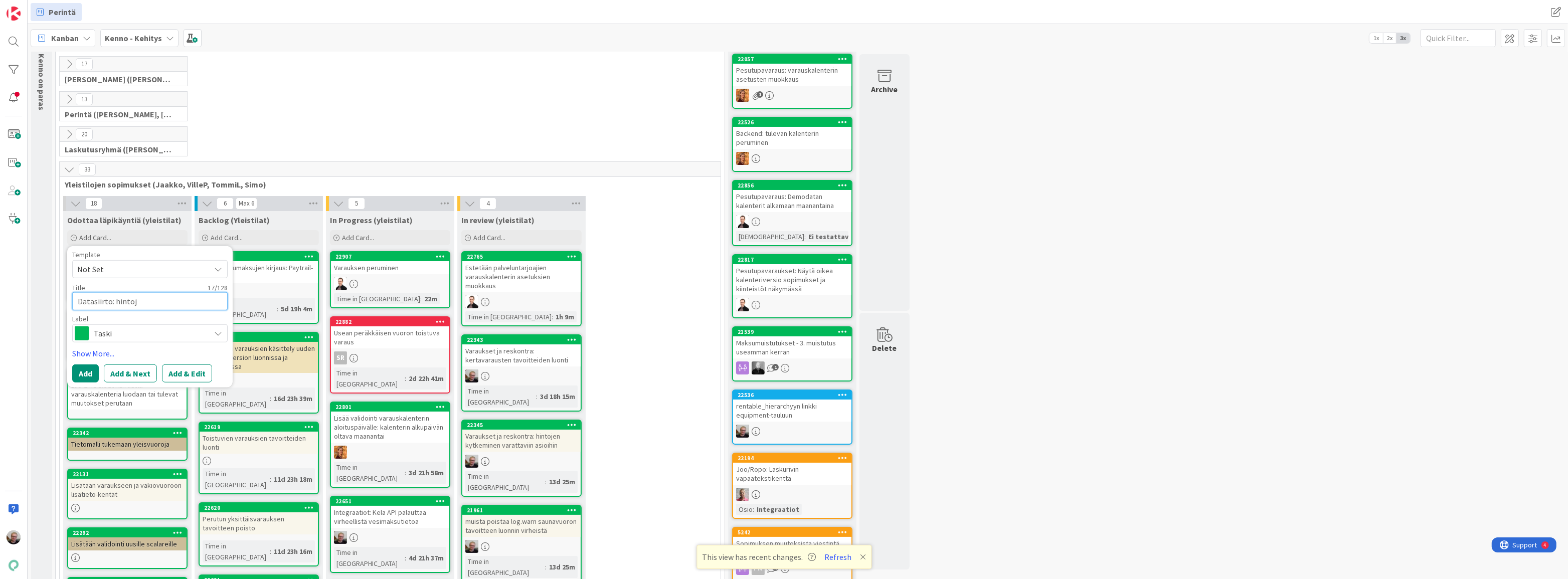
type textarea "Datasiirto: hintoje"
type textarea "x"
type textarea "Datasiirto: hintojen"
type textarea "x"
type textarea "Datasiirto: hintojen"
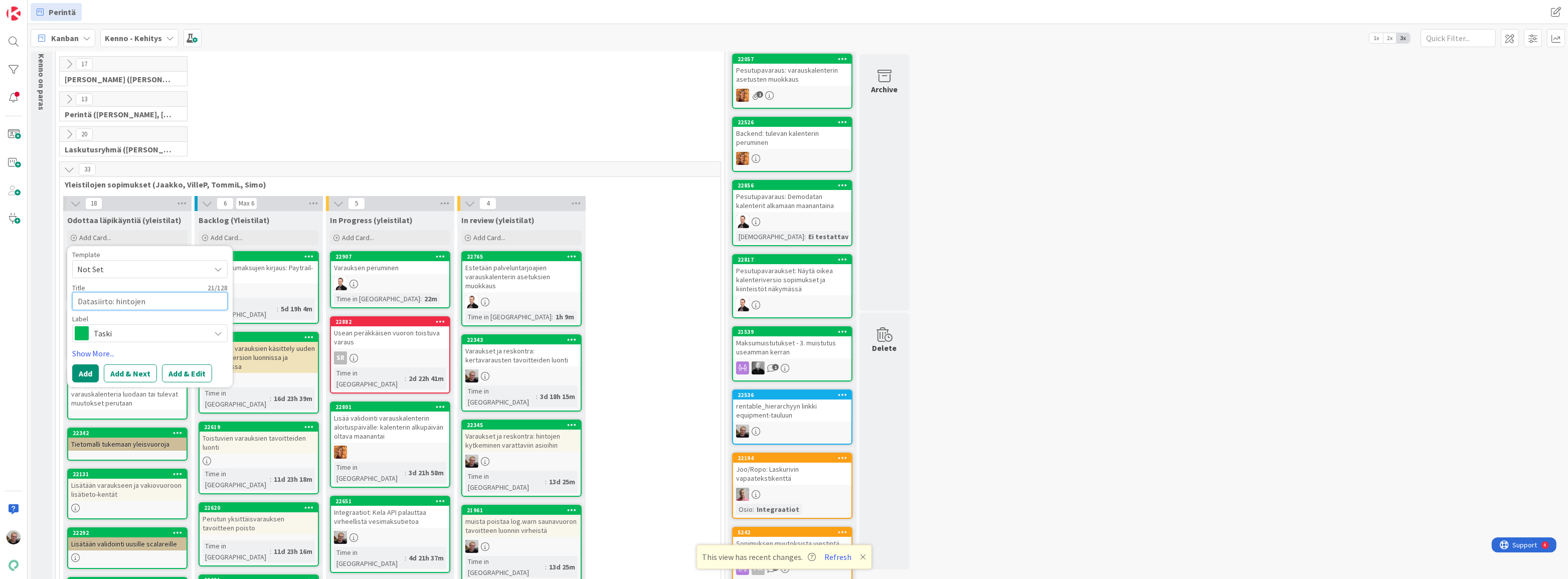
type textarea "x"
type textarea "Datasiirto: hintojen s"
type textarea "x"
type textarea "Datasiirto: hintojen si"
type textarea "x"
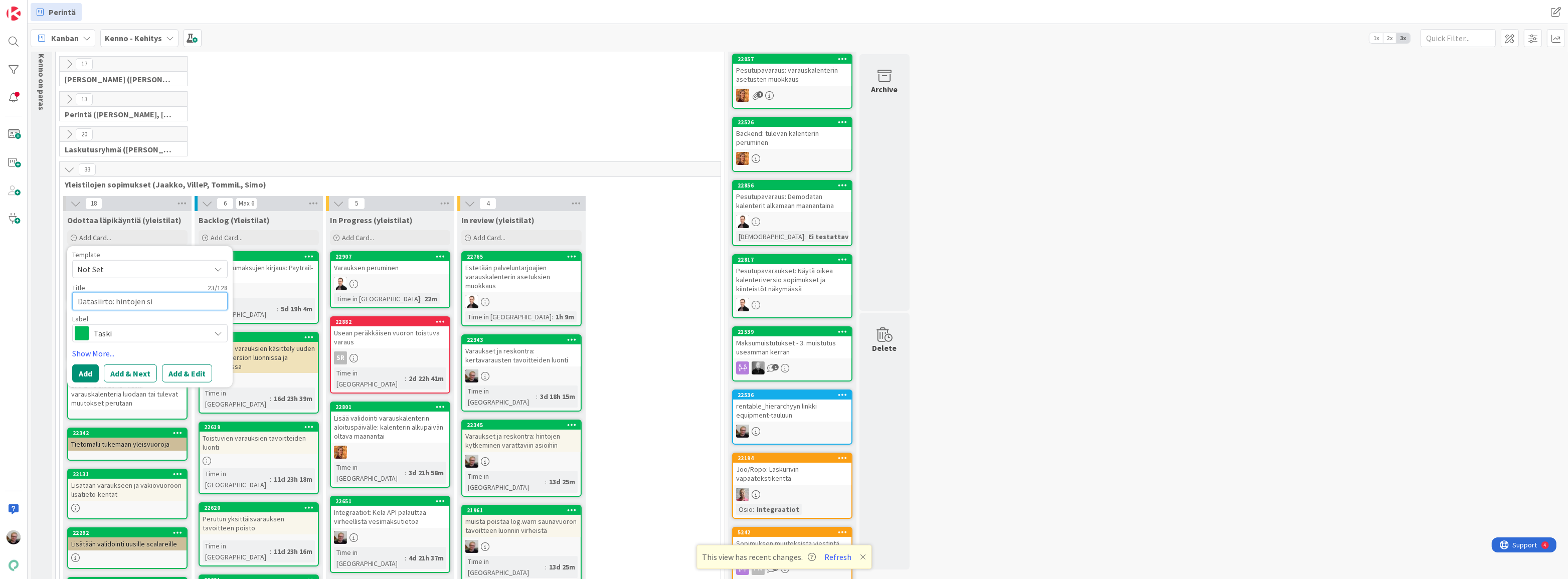
type textarea "Datasiirto: hintojen sii"
type textarea "x"
type textarea "Datasiirto: hintojen siir"
type textarea "x"
type textarea "Datasiirto: hintojen siirt"
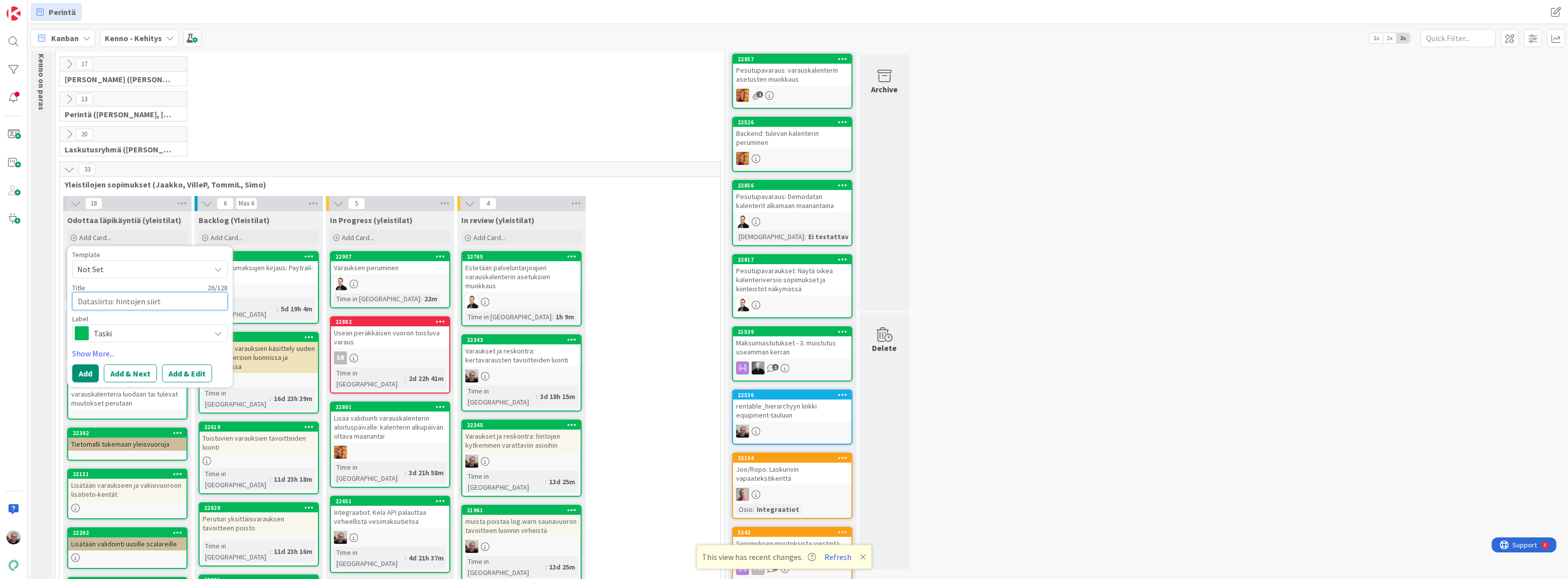
type textarea "x"
type textarea "Datasiirto: hintojen siirto"
type textarea "x"
type textarea "Datasiirto: hintojen siirto"
type textarea "x"
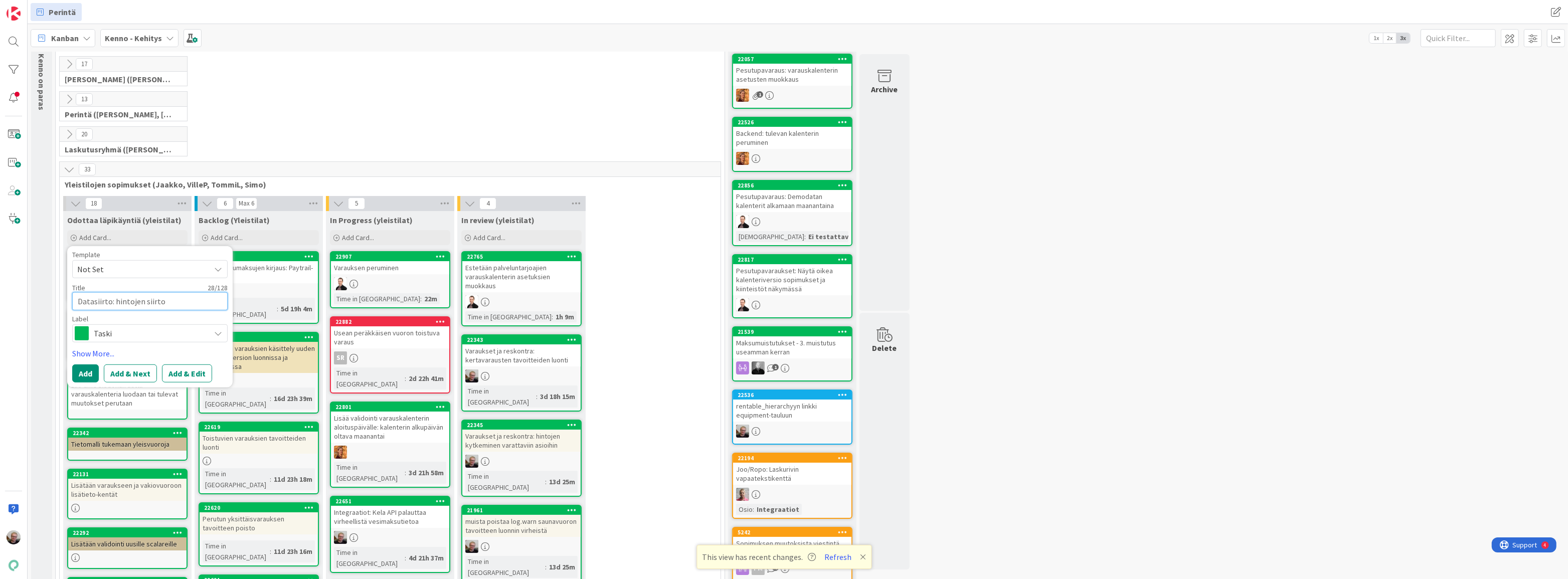
type textarea "Datasiirto: hintojen siirto v"
type textarea "x"
type textarea "Datasiirto: hintojen siirto va"
type textarea "x"
type textarea "Datasiirto: hintojen siirto var"
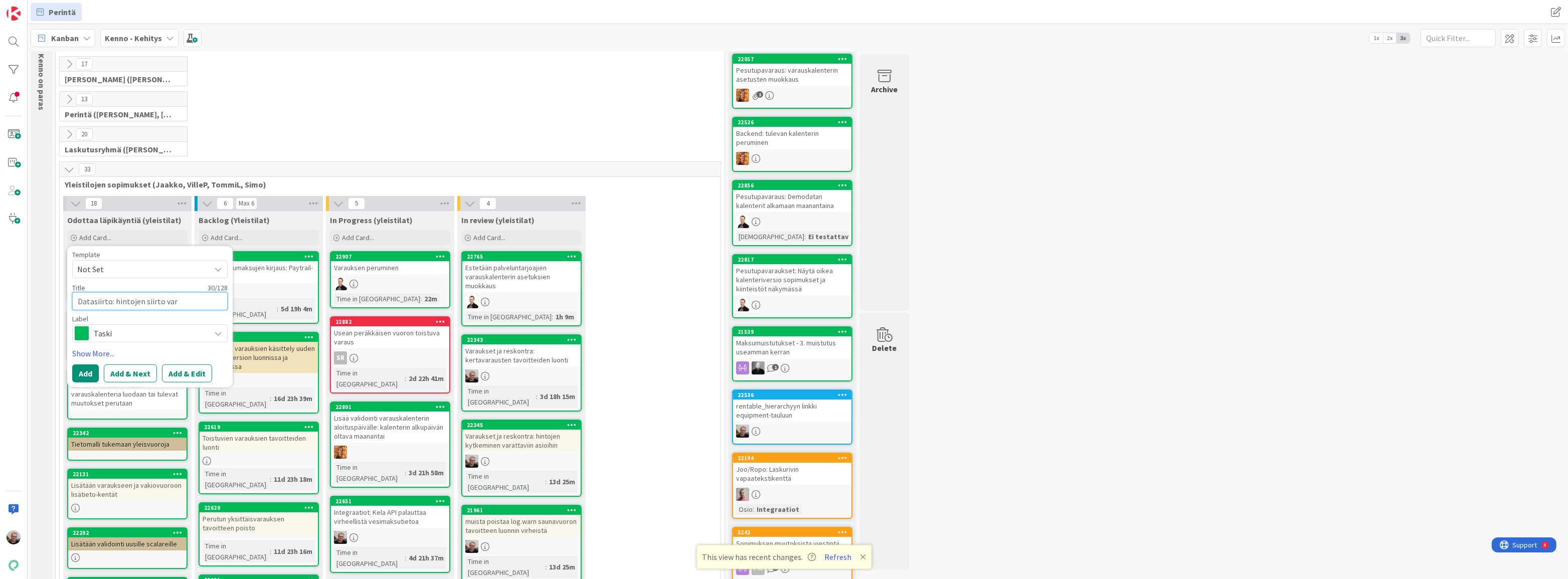
type textarea "x"
type textarea "Datasiirto: hintojen siirto vara"
type textarea "x"
type textarea "Datasiirto: hintojen siirto varat"
type textarea "x"
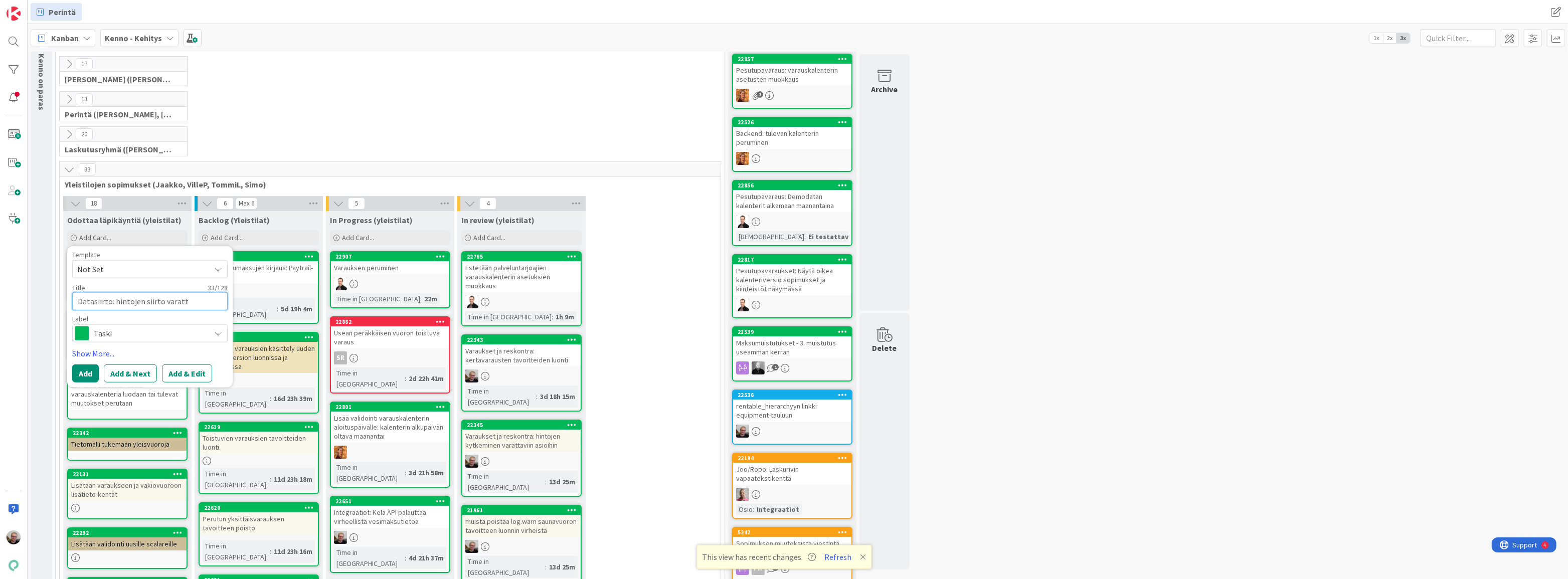
type textarea "Datasiirto: hintojen siirto varatta"
type textarea "x"
type textarea "Datasiirto: hintojen siirto varattav"
type textarea "x"
type textarea "Datasiirto: hintojen siirto varattavi"
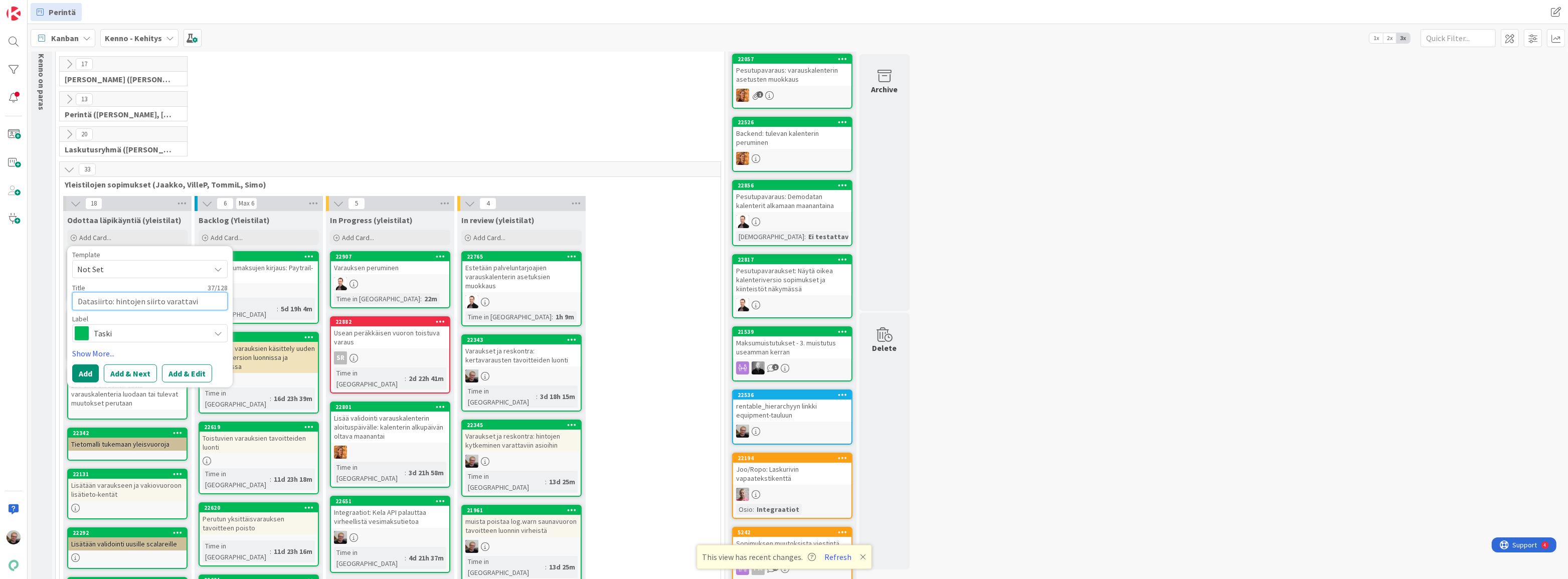
type textarea "x"
type textarea "Datasiirto: hintojen siirto varattavil"
type textarea "x"
type textarea "Datasiirto: hintojen siirto varattavill"
type textarea "x"
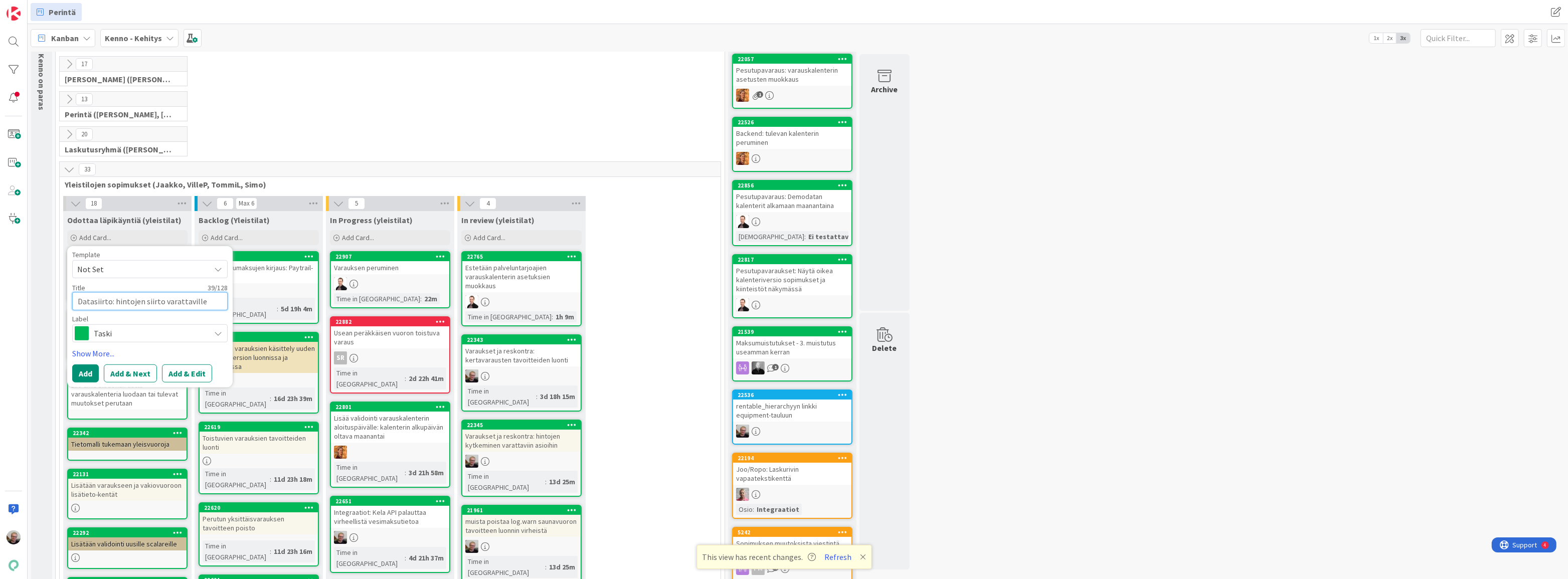
type textarea "Datasiirto: hintojen siirto varattaville"
type textarea "x"
type textarea "Datasiirto: hintojen siirto varattaville a"
type textarea "x"
type textarea "Datasiirto: hintojen siirto varattaville as"
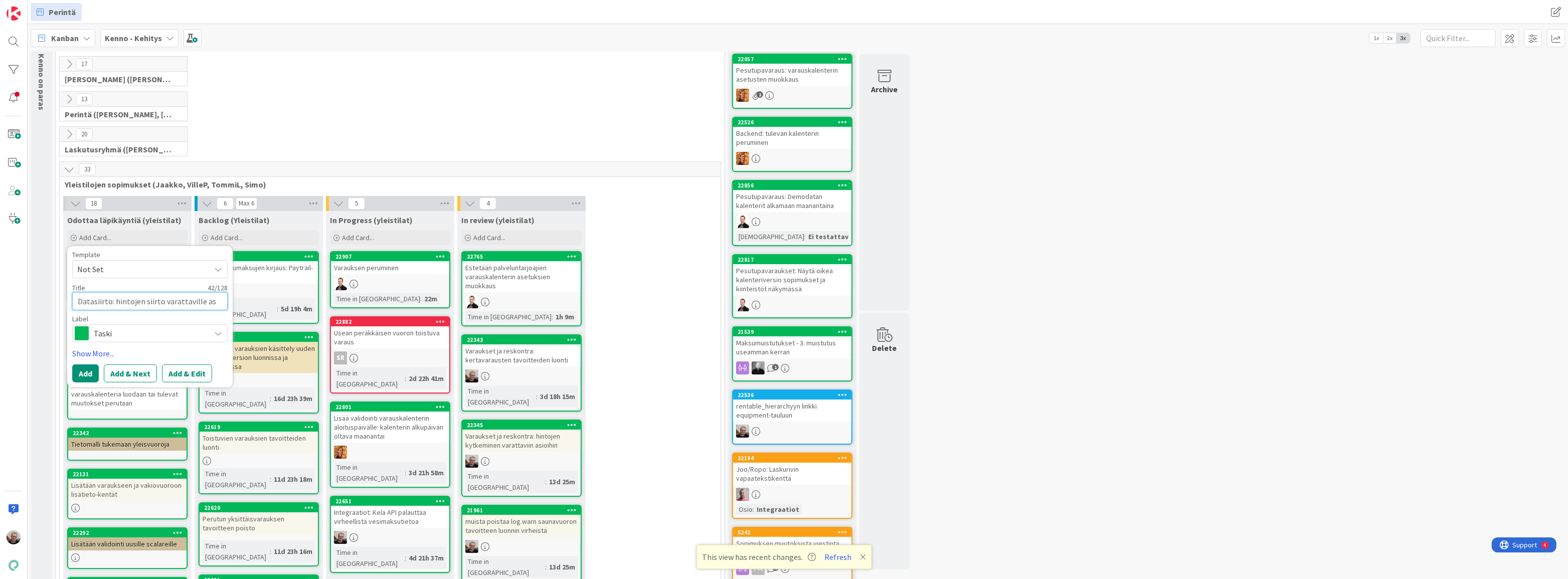
type textarea "x"
type textarea "Datasiirto: hintojen siirto varattaville asi"
type textarea "x"
type textarea "Datasiirto: hintojen siirto varattaville asio"
type textarea "x"
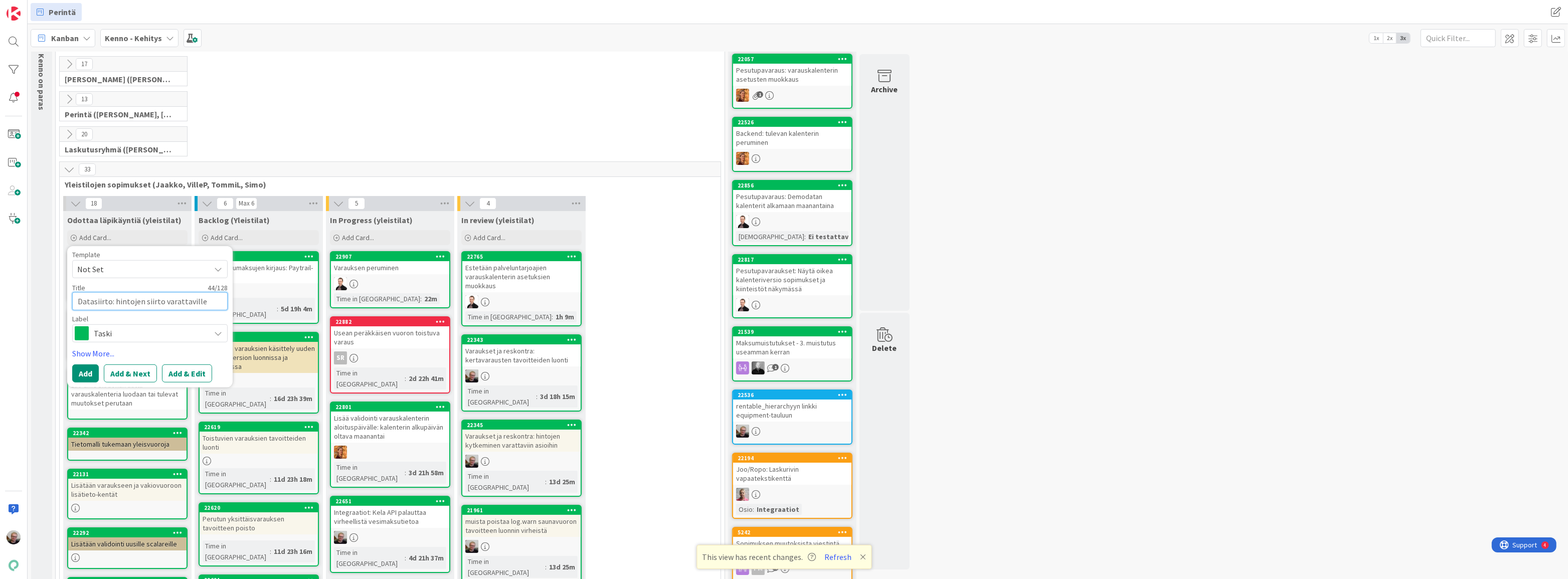
type textarea "Datasiirto: hintojen siirto varattaville asioi"
type textarea "x"
type textarea "Datasiirto: hintojen siirto varattaville asioil"
type textarea "x"
type textarea "Datasiirto: hintojen siirto varattaville asioill"
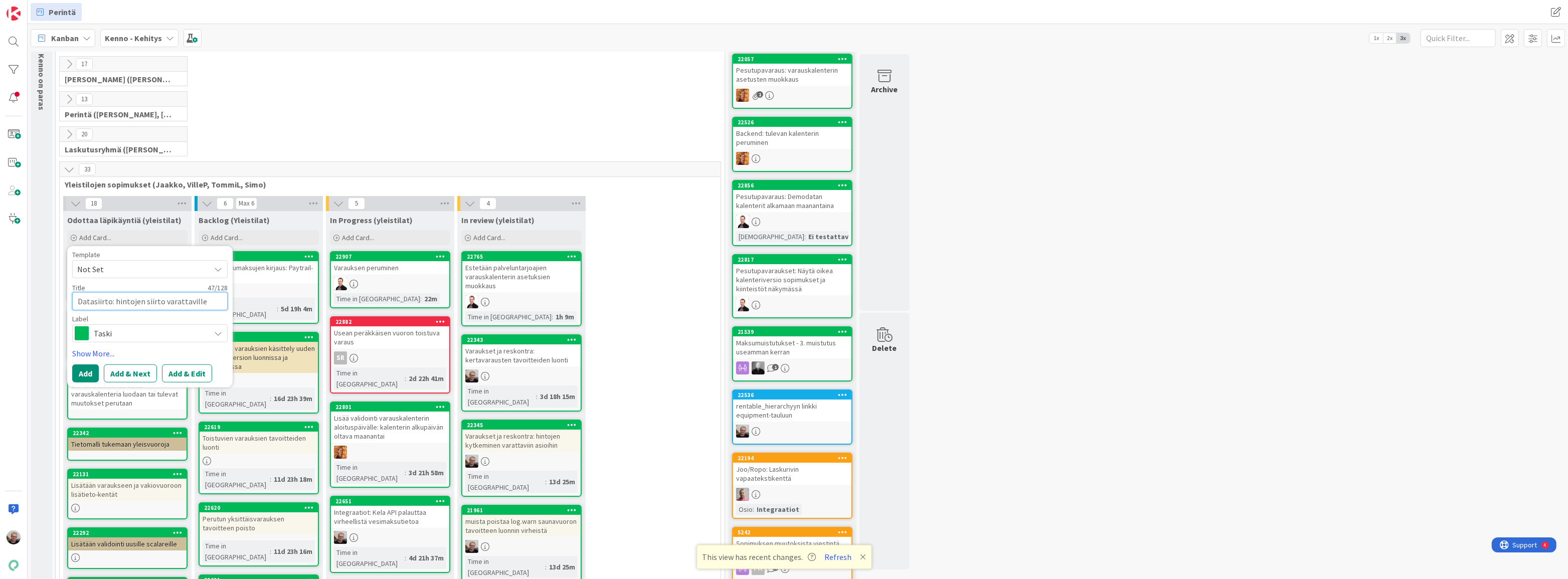
type textarea "x"
type textarea "Datasiirto: hintojen siirto varattaville asioille"
click at [180, 386] on button "Add & Edit" at bounding box center [186, 385] width 50 height 18
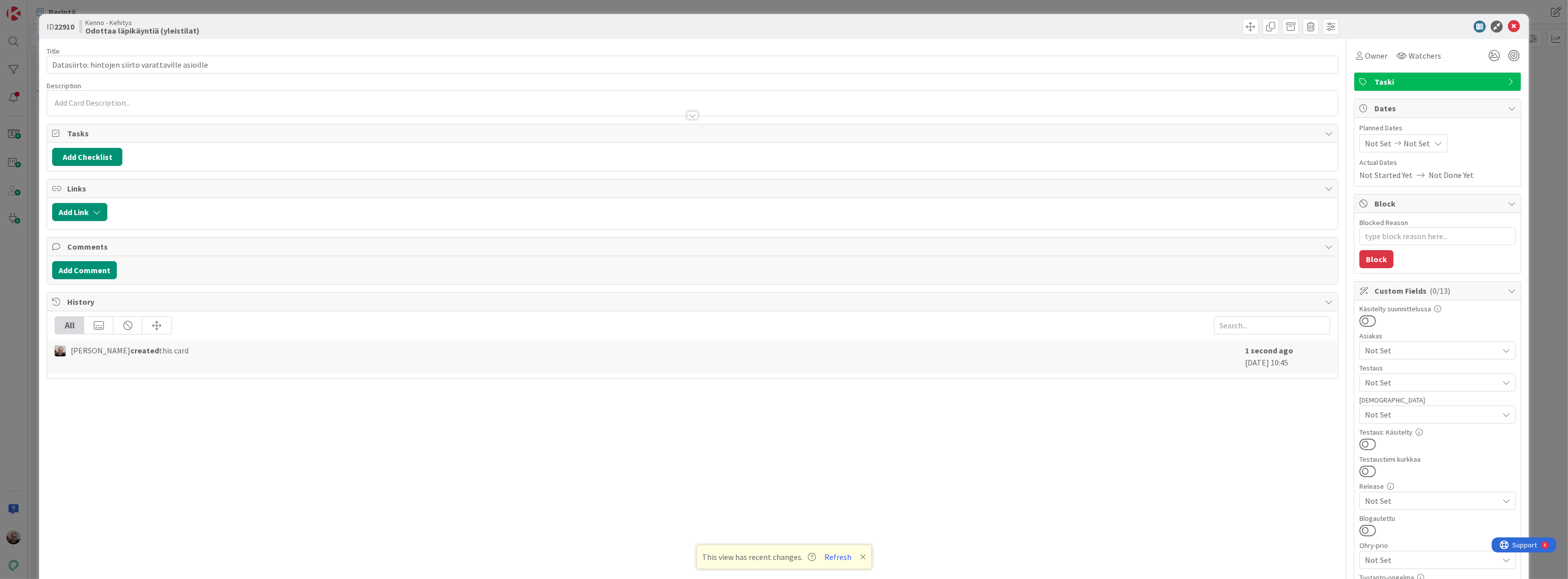
click at [209, 105] on div at bounding box center [693, 103] width 1291 height 25
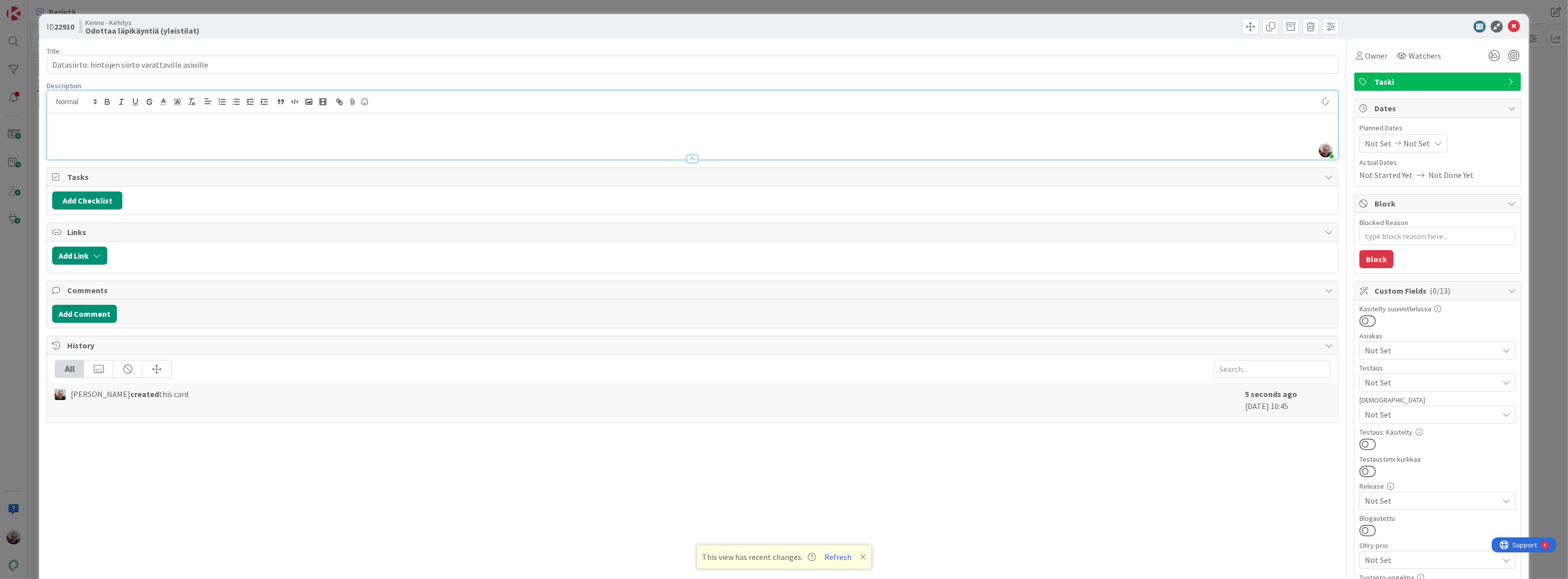
type textarea "x"
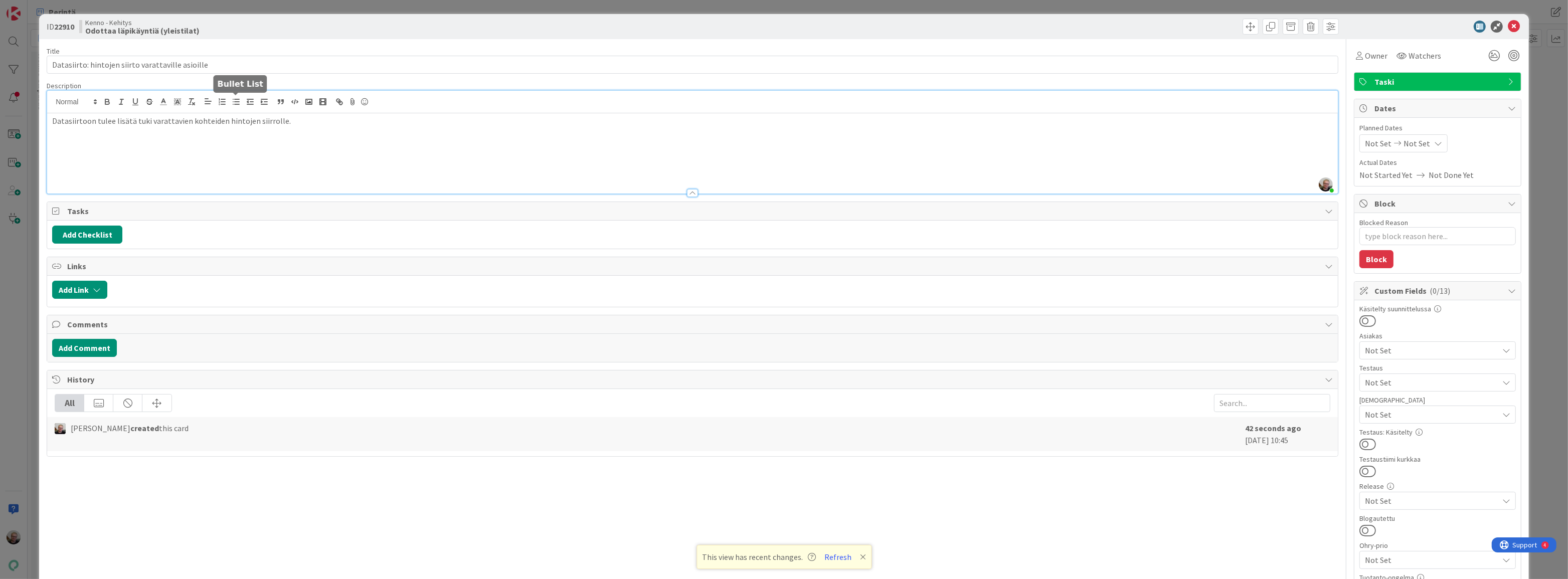
click at [235, 100] on icon "button" at bounding box center [236, 101] width 9 height 9
click at [300, 121] on p "Datasiirtoon tulee lisätä tuki varattavien kohteiden hintojen siirrolle." at bounding box center [692, 121] width 1281 height 11
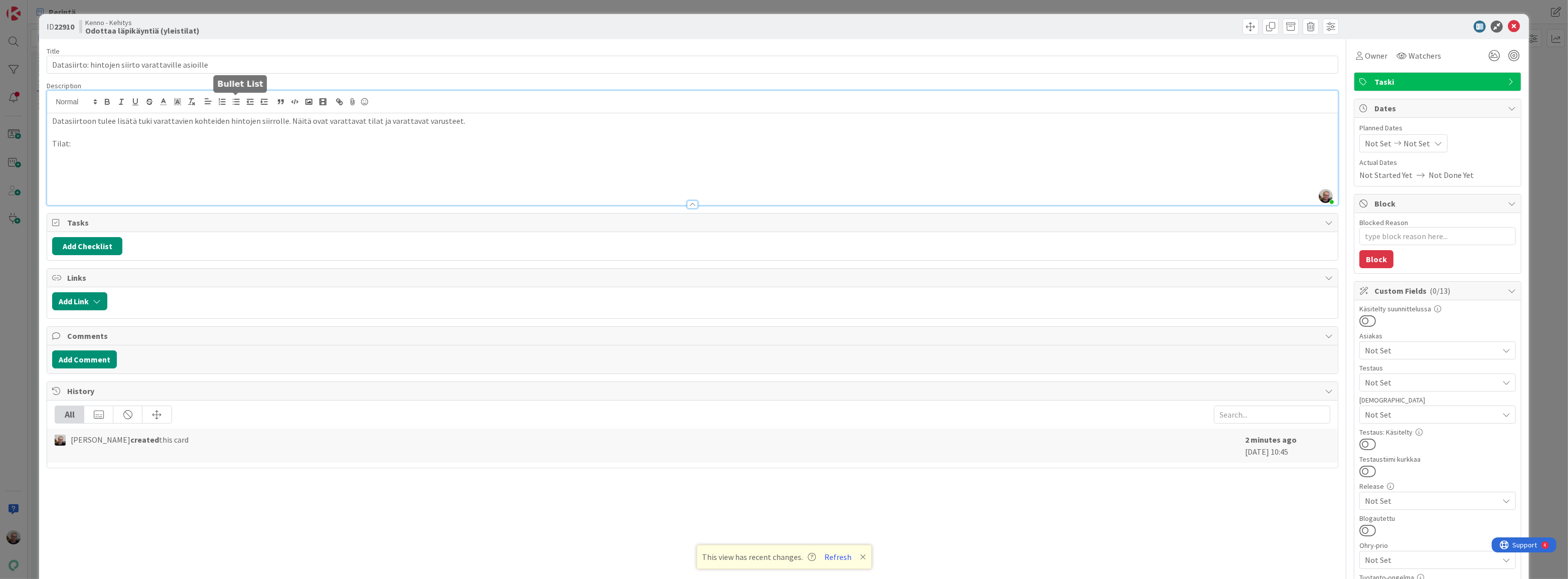
click at [237, 105] on icon "button" at bounding box center [236, 101] width 9 height 9
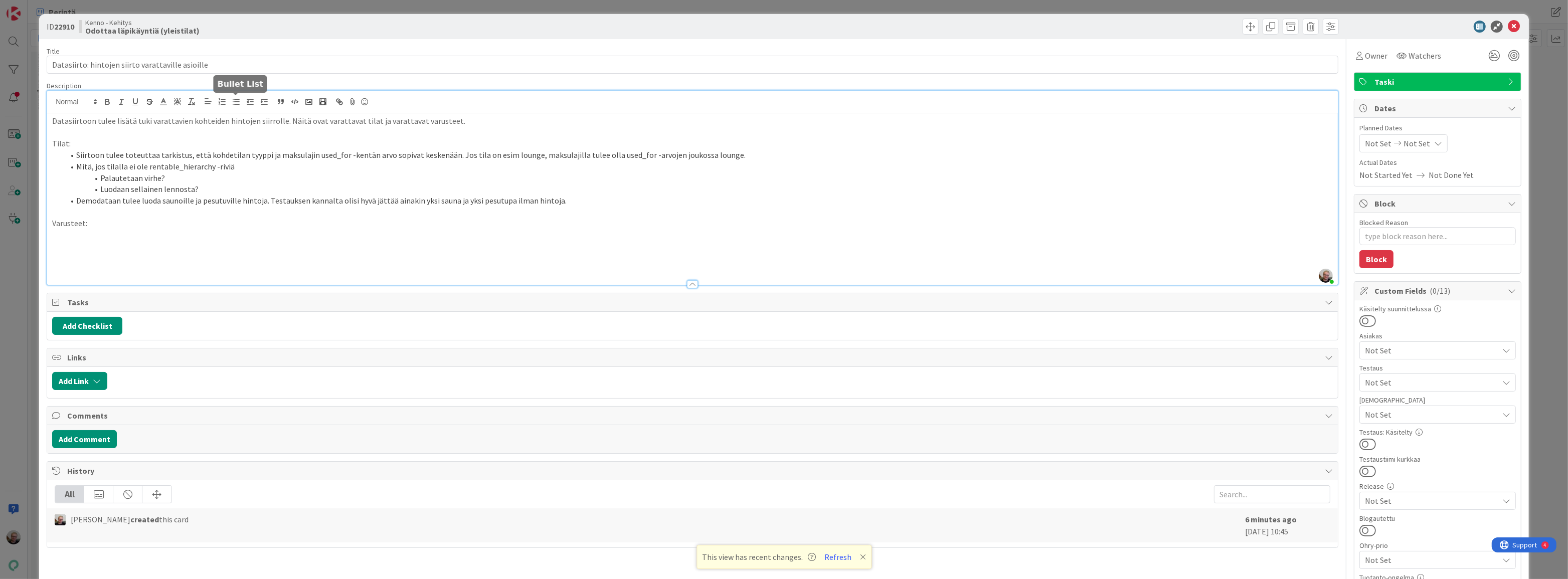
click at [237, 103] on icon "button" at bounding box center [236, 101] width 9 height 9
click at [289, 238] on li "Toistaiseksi ainoa varattava varuste on pesutupalaite. Pesutupalaitteide" at bounding box center [699, 235] width 1268 height 11
click at [1512, 26] on icon at bounding box center [1514, 27] width 12 height 12
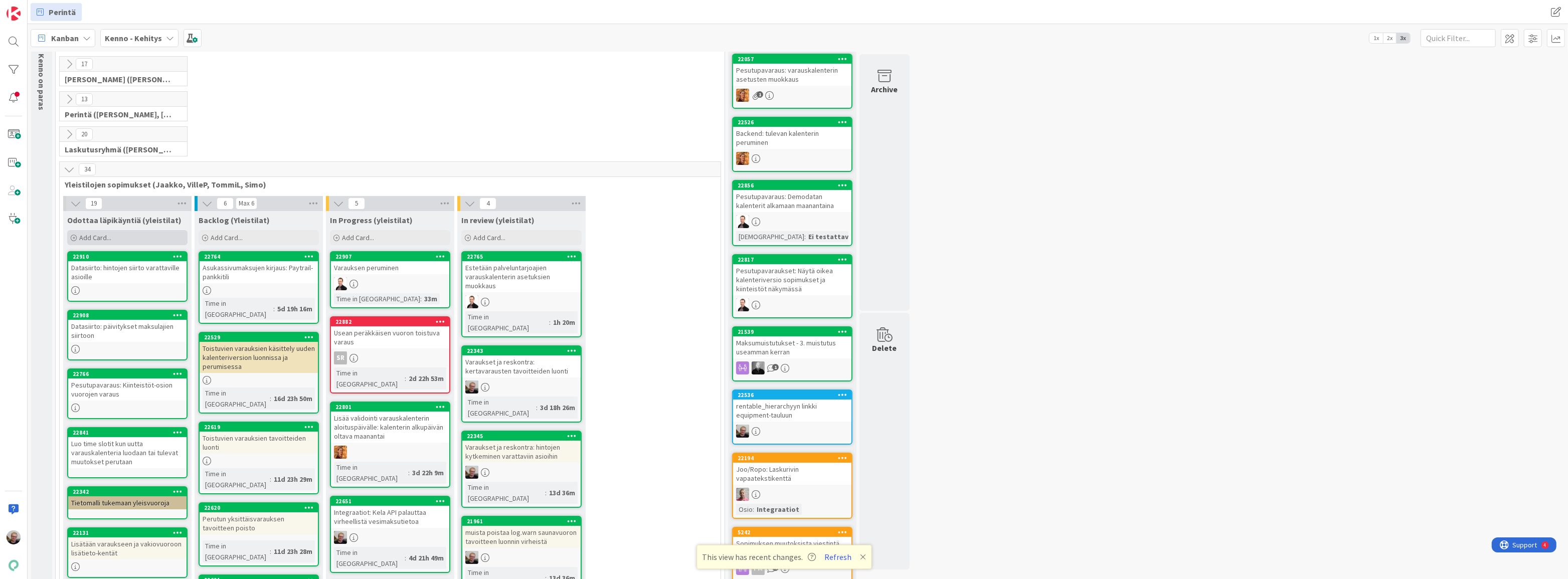
click at [96, 239] on span "Add Card..." at bounding box center [95, 237] width 32 height 9
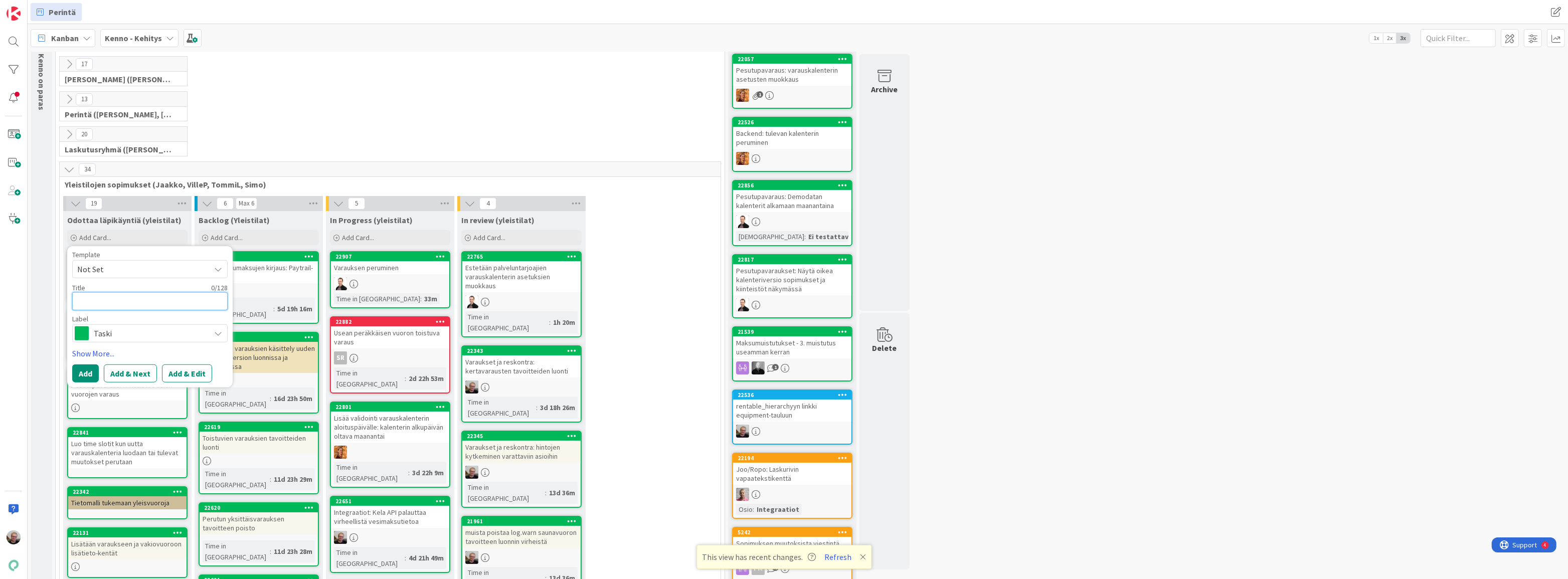
type textarea "x"
type textarea "M"
type textarea "x"
type textarea "Mu"
type textarea "x"
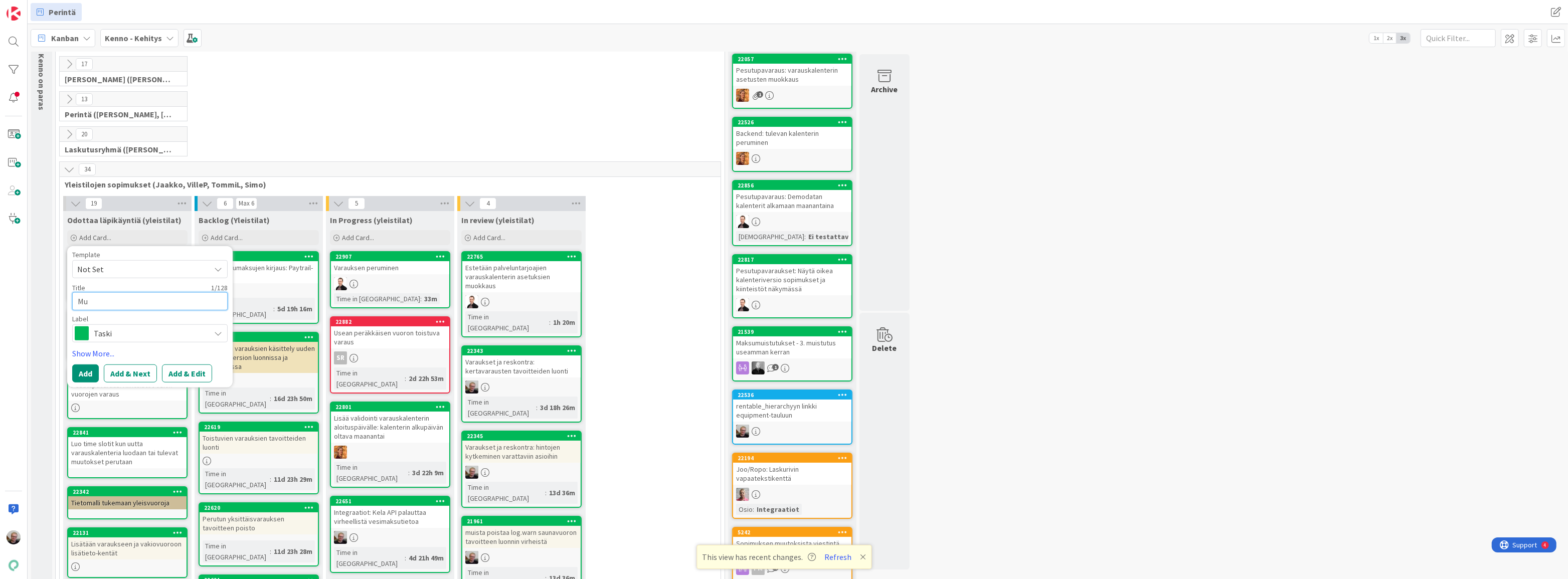
type textarea "Muu"
type textarea "x"
type textarea "Muuo"
type textarea "x"
type textarea "Muu"
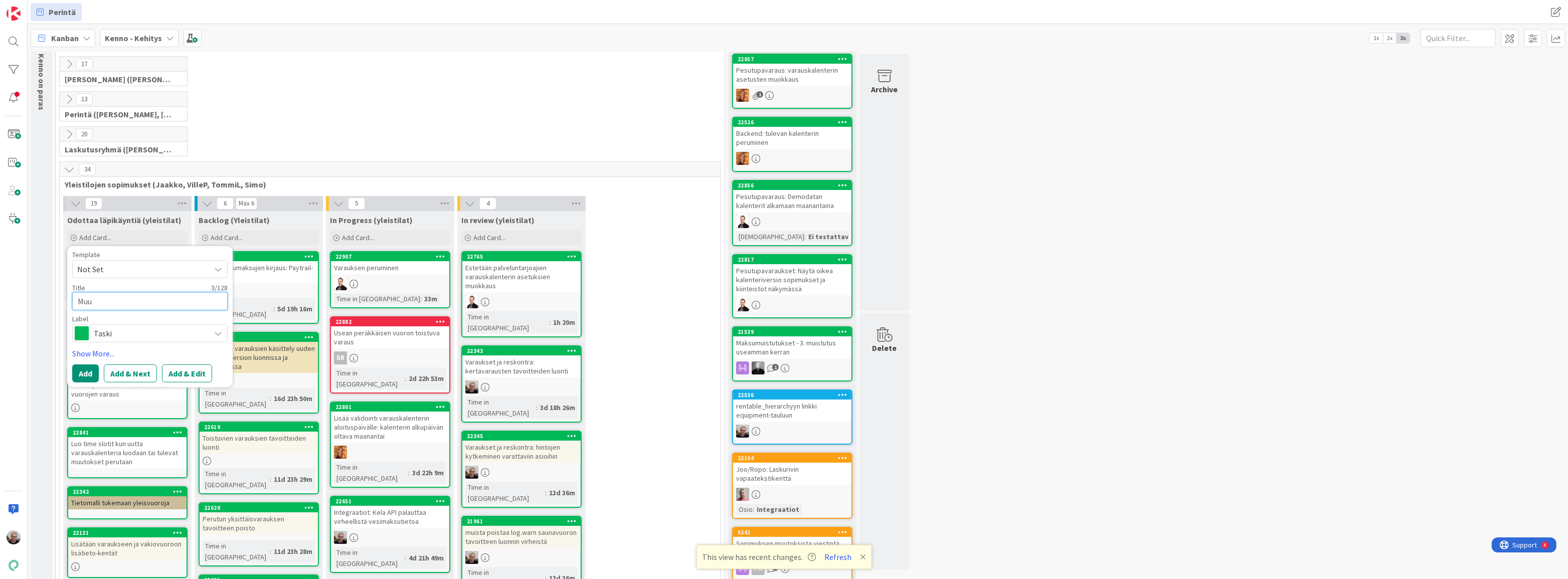
type textarea "x"
type textarea "Muut"
click at [184, 387] on button "Add & Edit" at bounding box center [186, 385] width 50 height 18
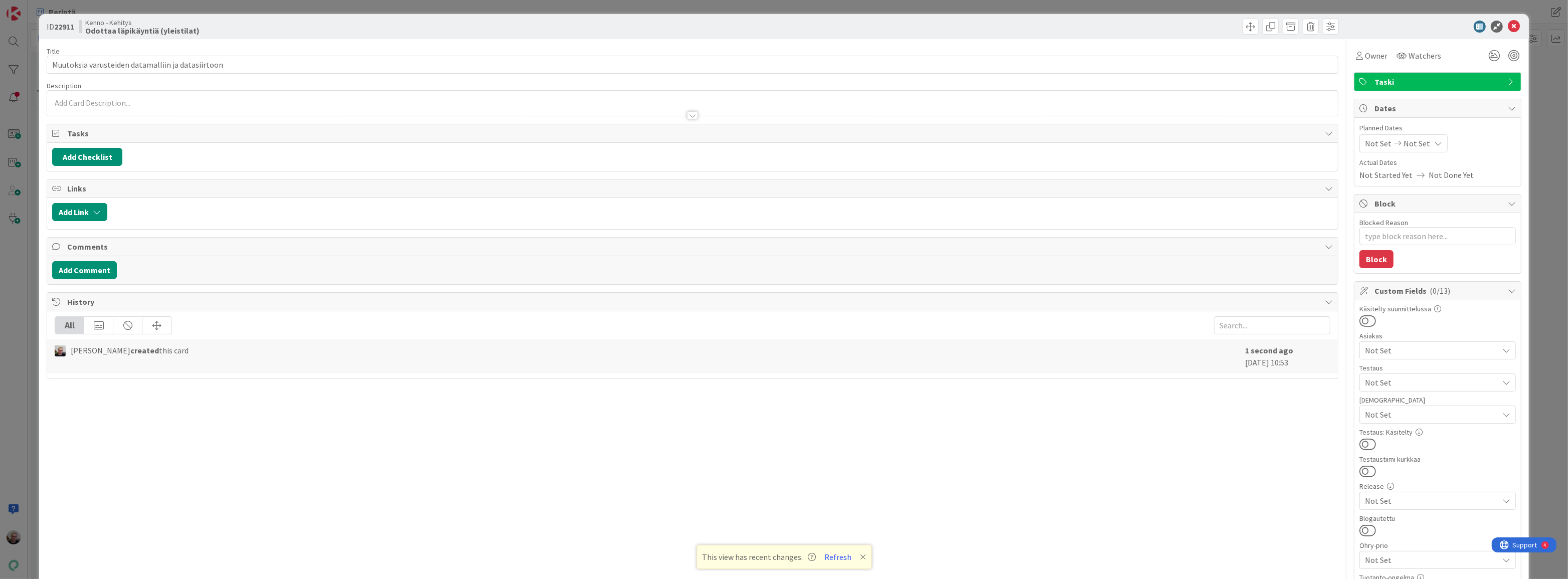
click at [324, 108] on div at bounding box center [693, 110] width 1291 height 10
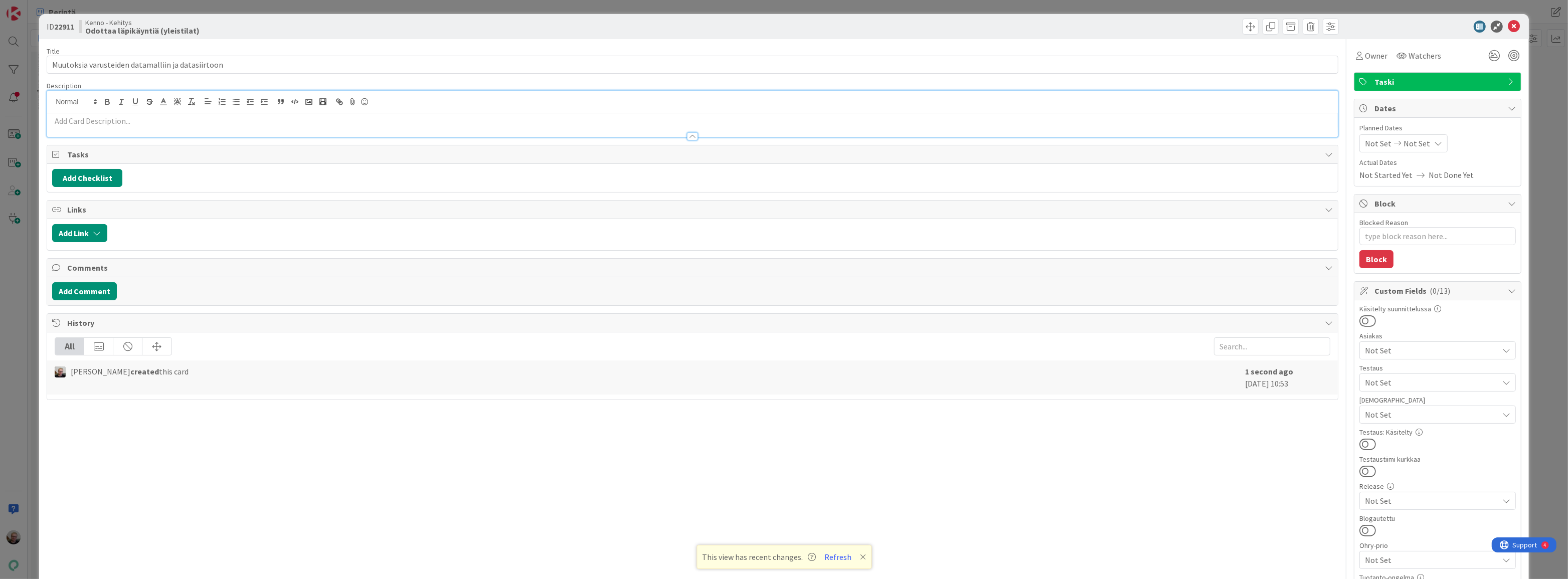
click at [342, 117] on p at bounding box center [692, 121] width 1281 height 11
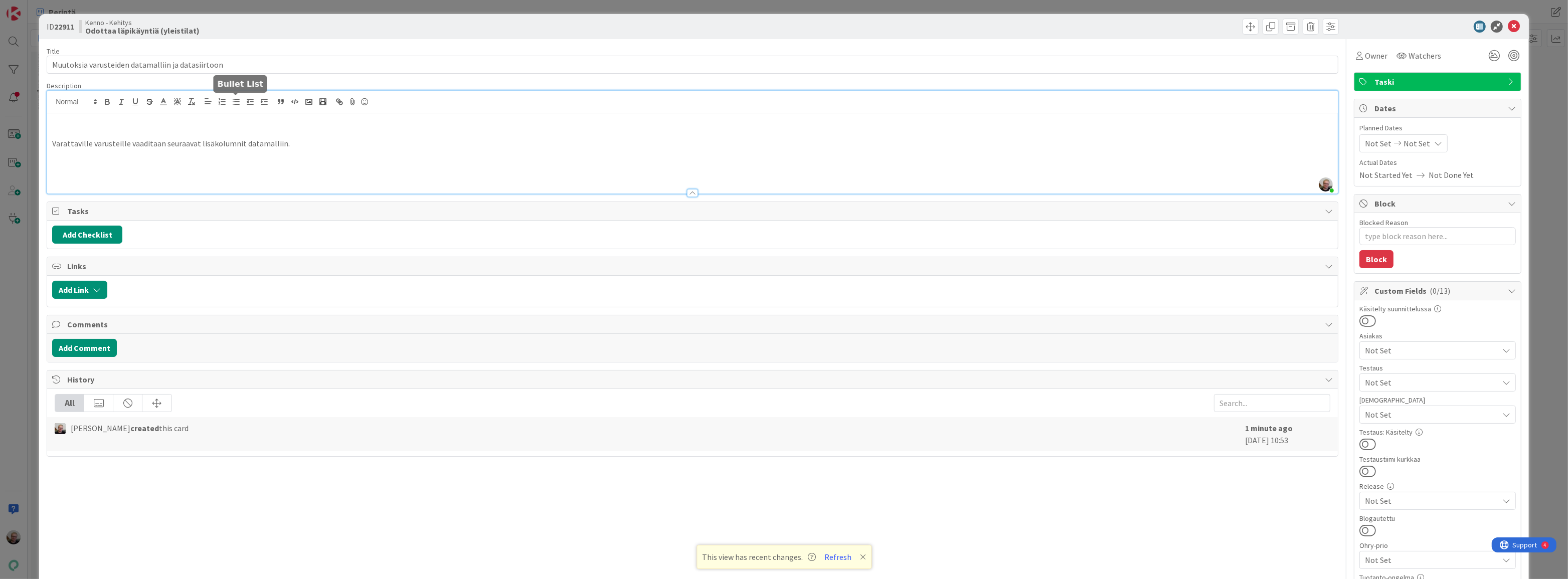
click at [233, 106] on button "button" at bounding box center [236, 102] width 14 height 12
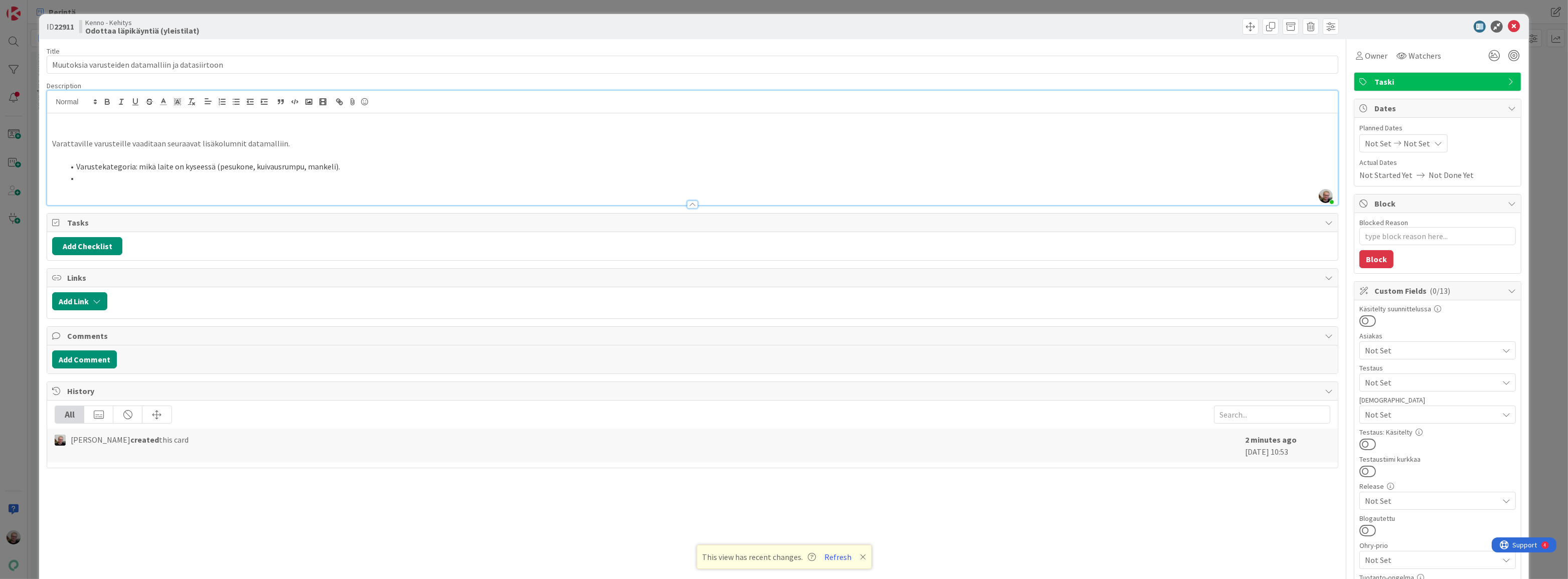
click at [341, 168] on li "Varustekategoria: mikä laite on kyseessä (pesukone, kuivausrumpu, mankeli)." at bounding box center [699, 166] width 1268 height 11
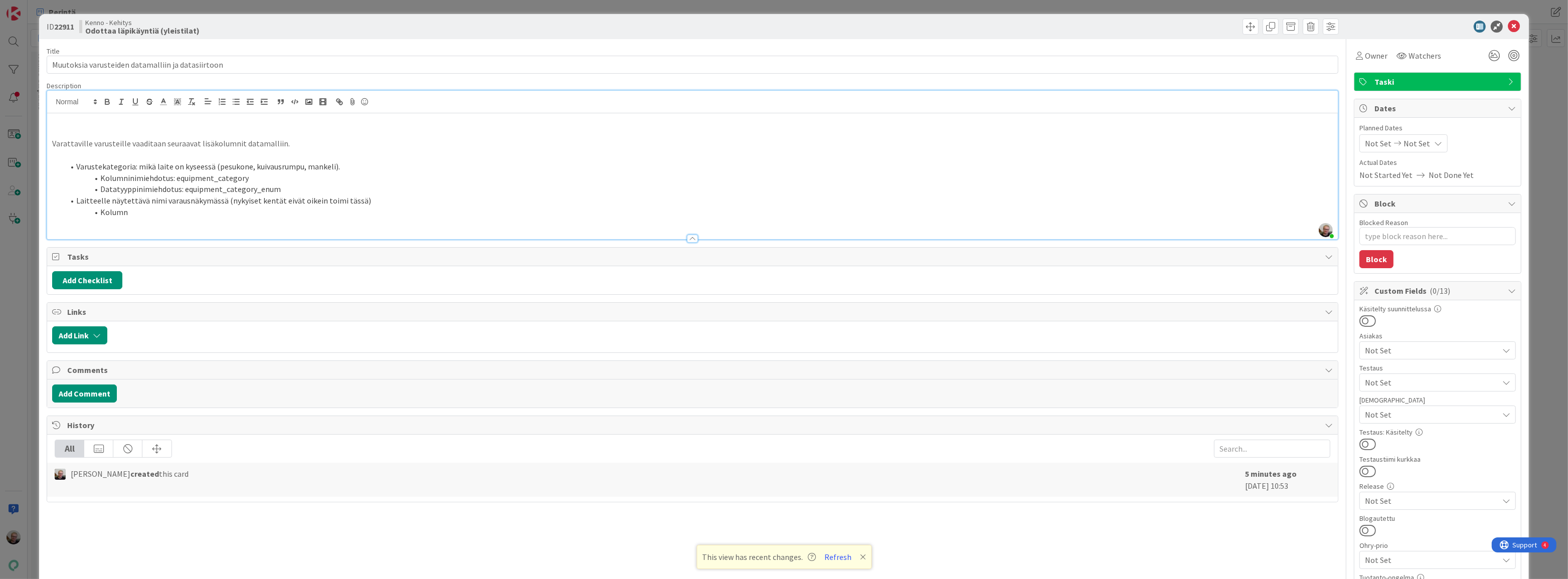
click at [328, 190] on li "Datatyyppinimiehdotus: equipment_category_enum" at bounding box center [699, 189] width 1268 height 11
click at [223, 203] on li "Laitteelle näytettävä nimi varausnäkymässä (nykyiset kentät eivät oikein toimi …" at bounding box center [699, 201] width 1268 height 11
